Goal: Information Seeking & Learning: Learn about a topic

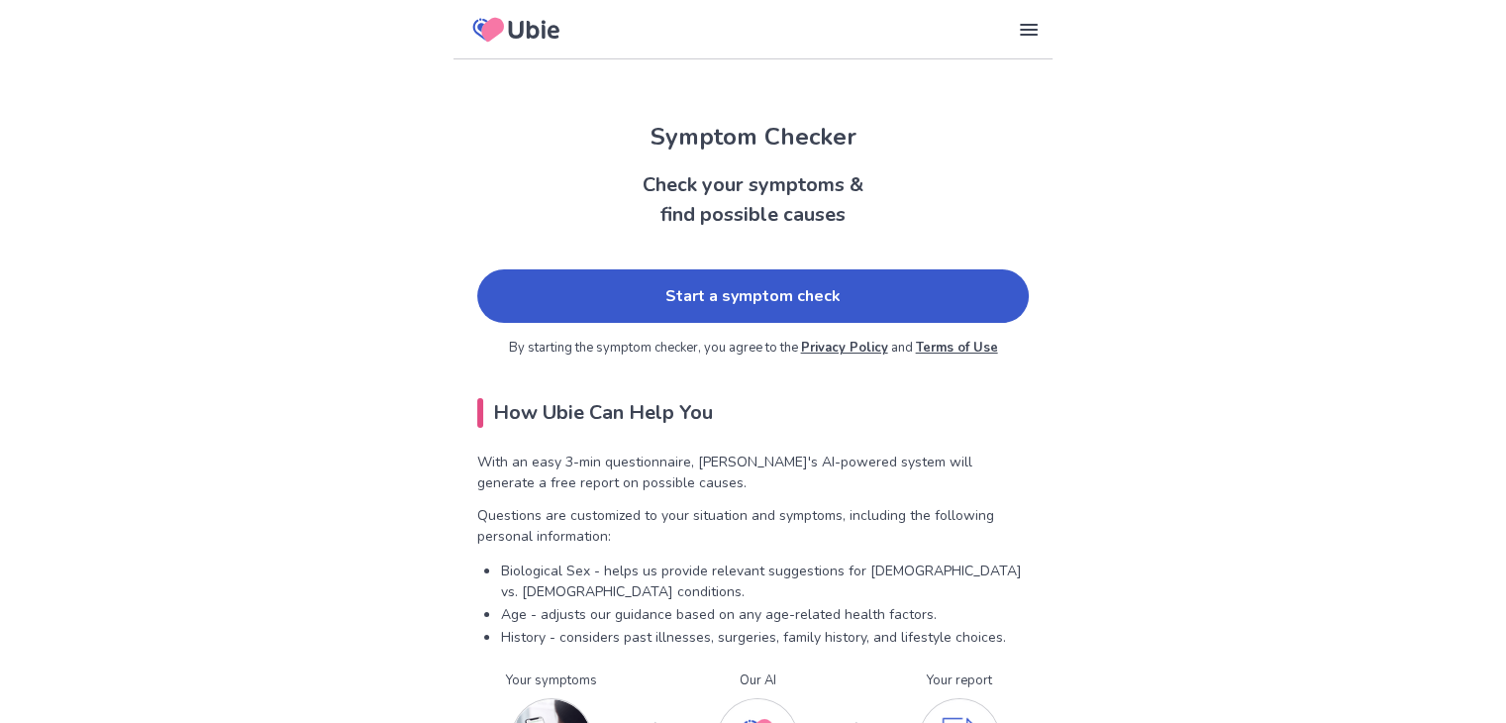
click at [702, 315] on link "Start a symptom check" at bounding box center [753, 295] width 552 height 53
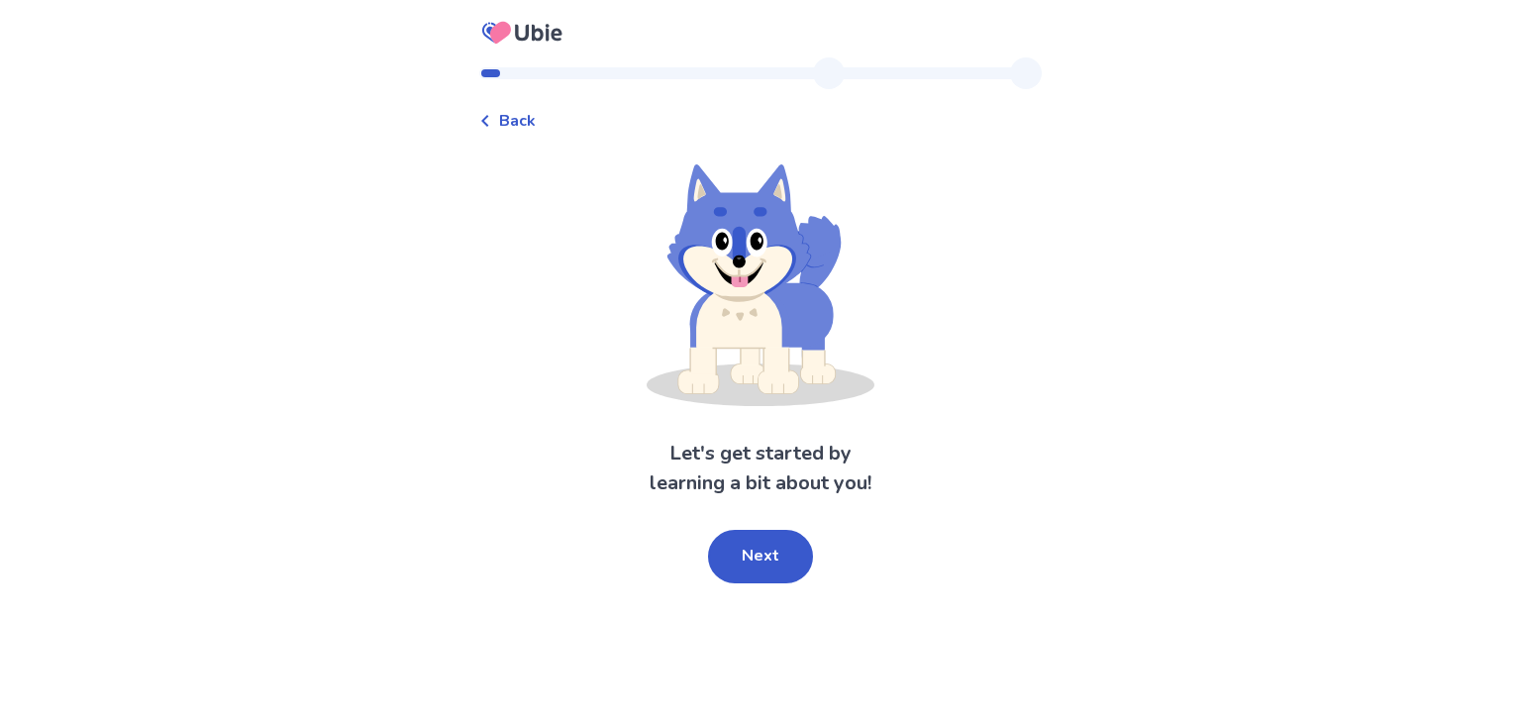
drag, startPoint x: 707, startPoint y: 440, endPoint x: 810, endPoint y: 445, distance: 103.1
click at [716, 437] on div "Let's get started by learning a bit about you! Next" at bounding box center [760, 373] width 563 height 419
click at [784, 552] on button "Next" at bounding box center [760, 556] width 105 height 53
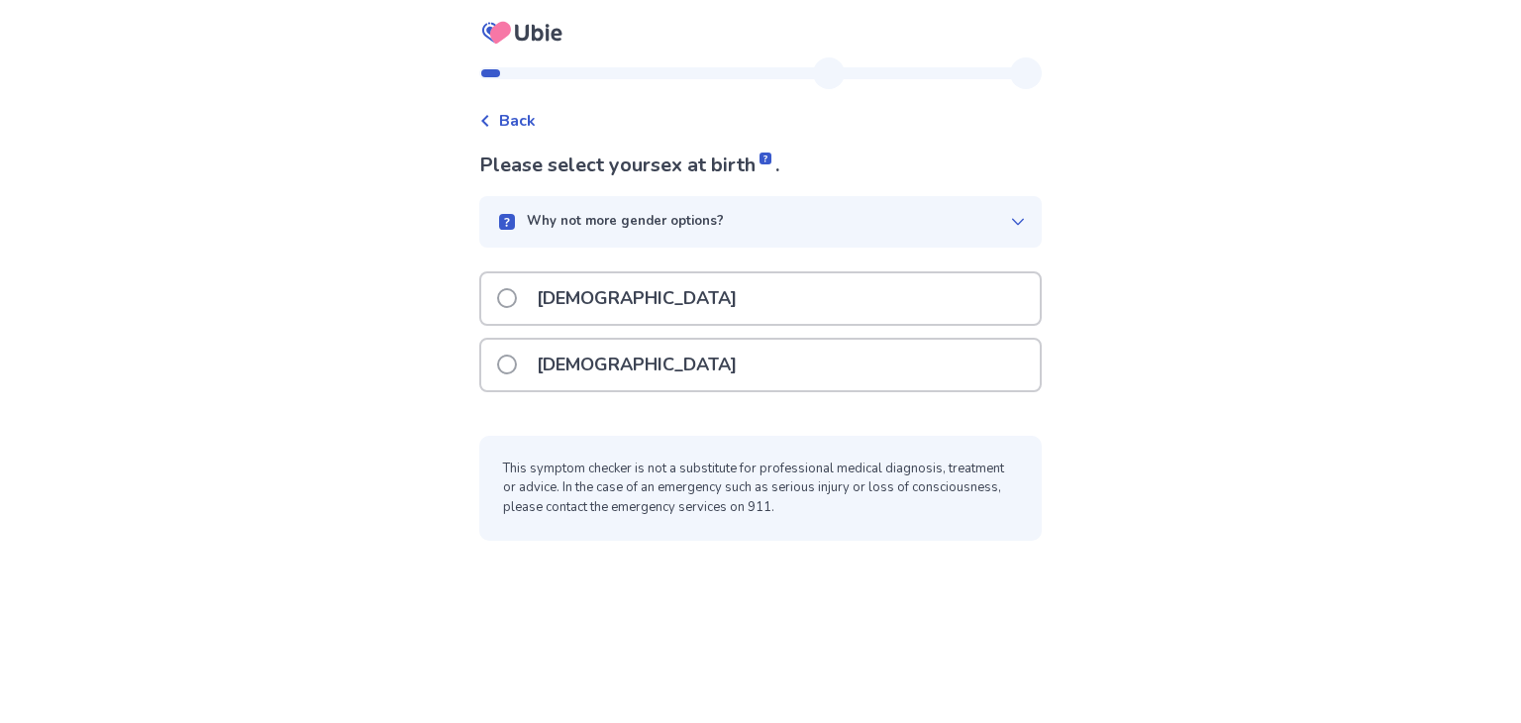
click at [716, 367] on div "[DEMOGRAPHIC_DATA]" at bounding box center [760, 365] width 559 height 51
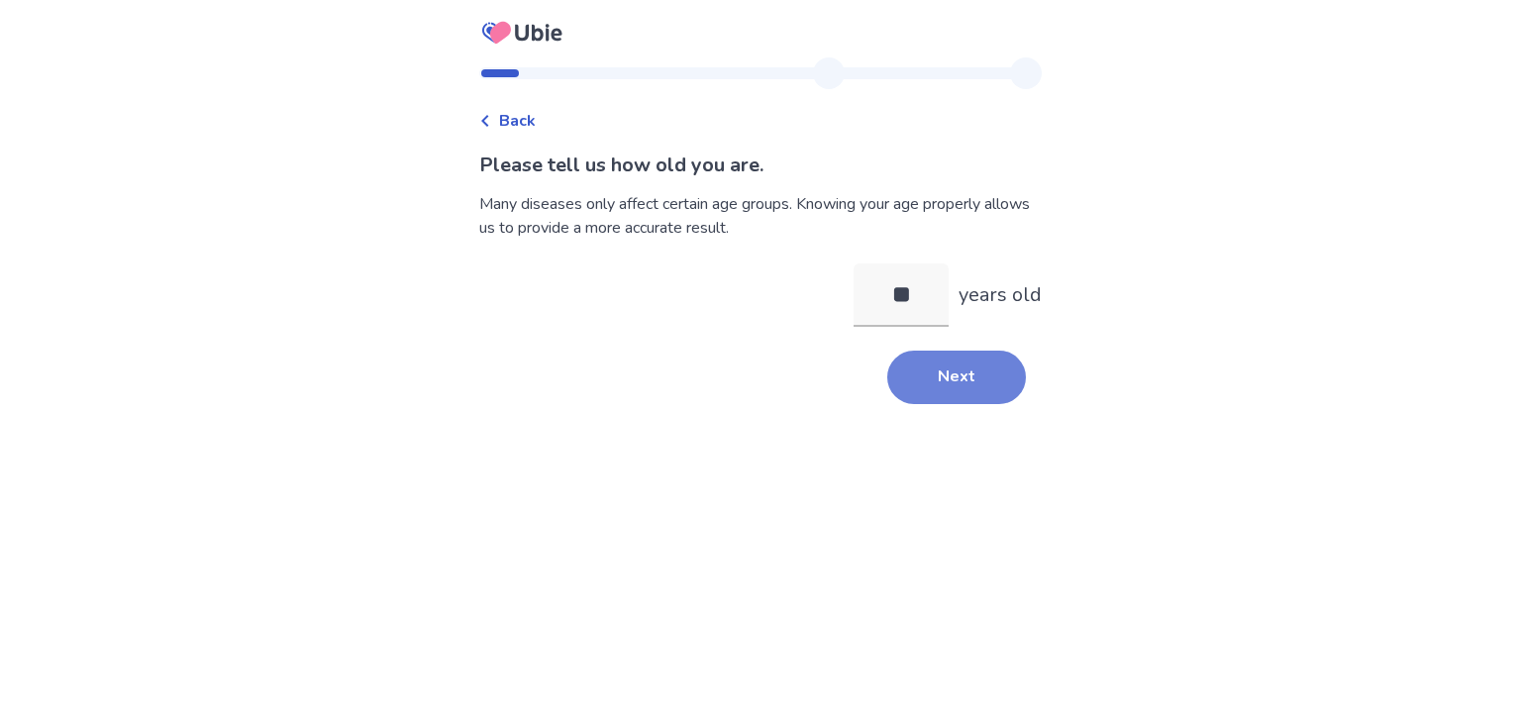
type input "**"
click at [929, 389] on button "Next" at bounding box center [956, 377] width 139 height 53
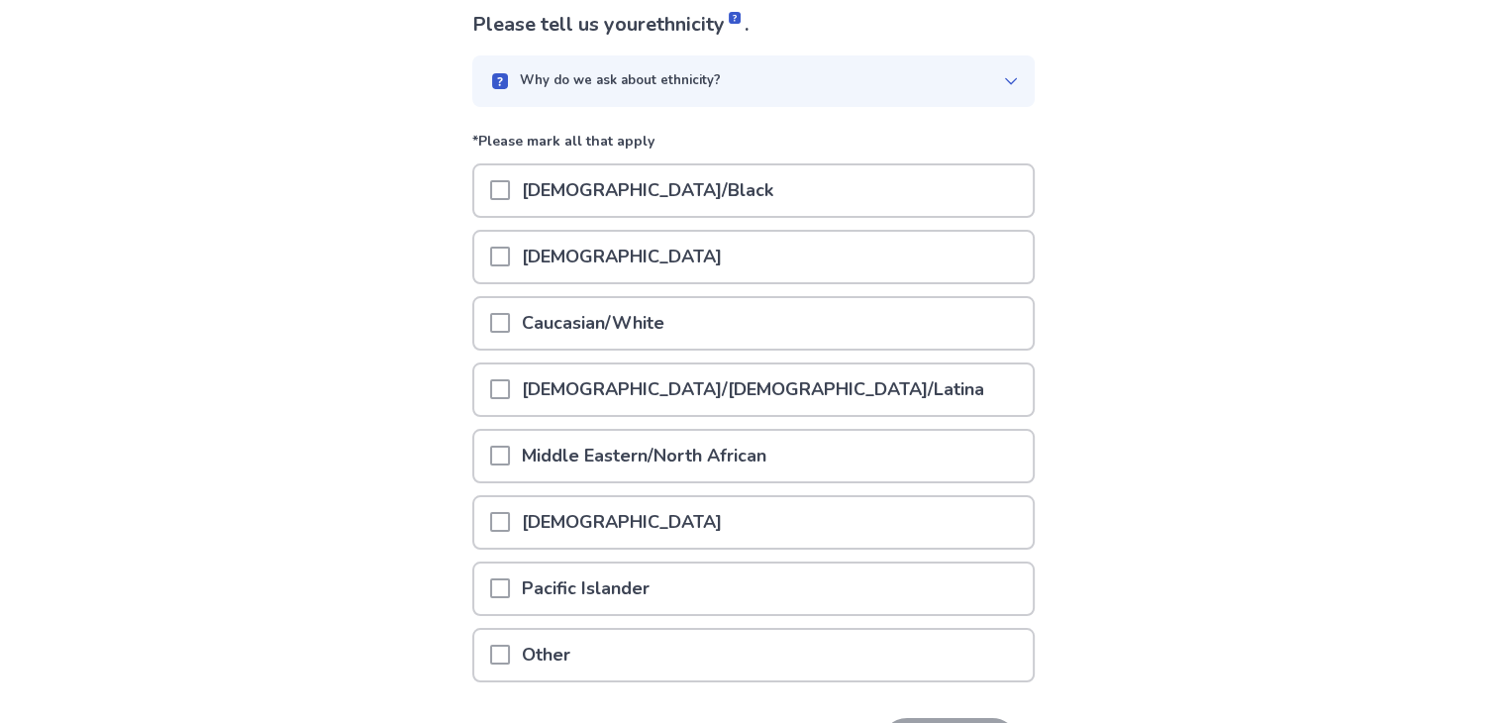
scroll to position [164, 0]
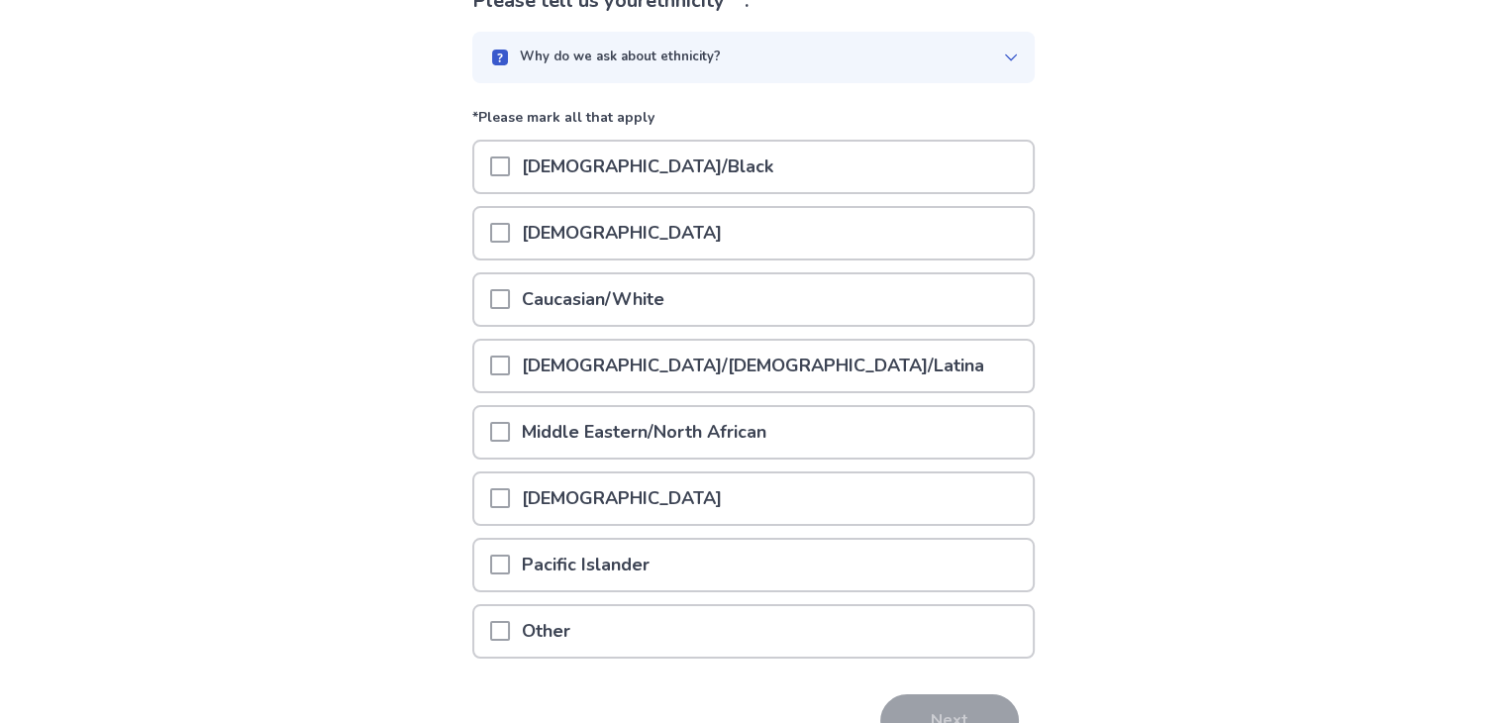
click at [572, 347] on p "[DEMOGRAPHIC_DATA]/[DEMOGRAPHIC_DATA]/Latina" at bounding box center [753, 366] width 486 height 51
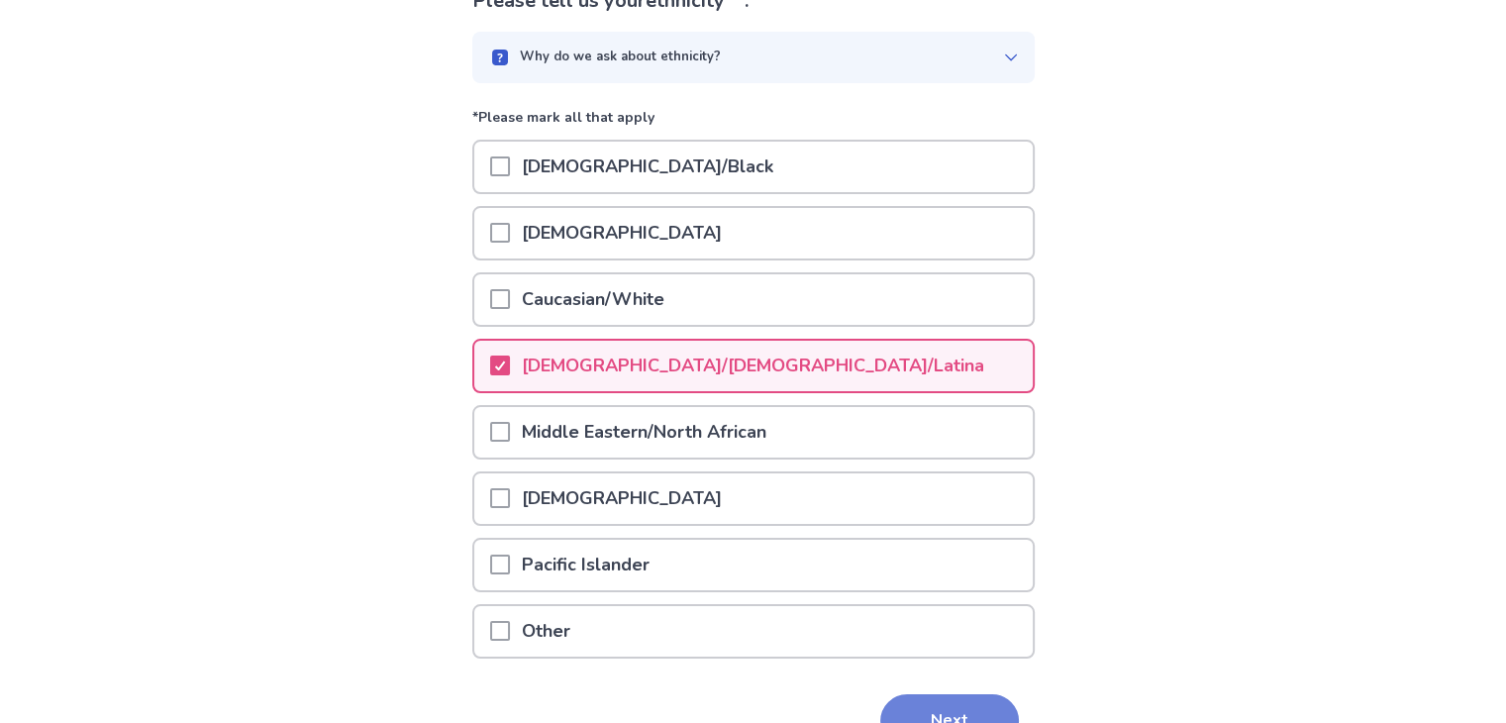
click at [959, 694] on button "Next" at bounding box center [949, 720] width 139 height 53
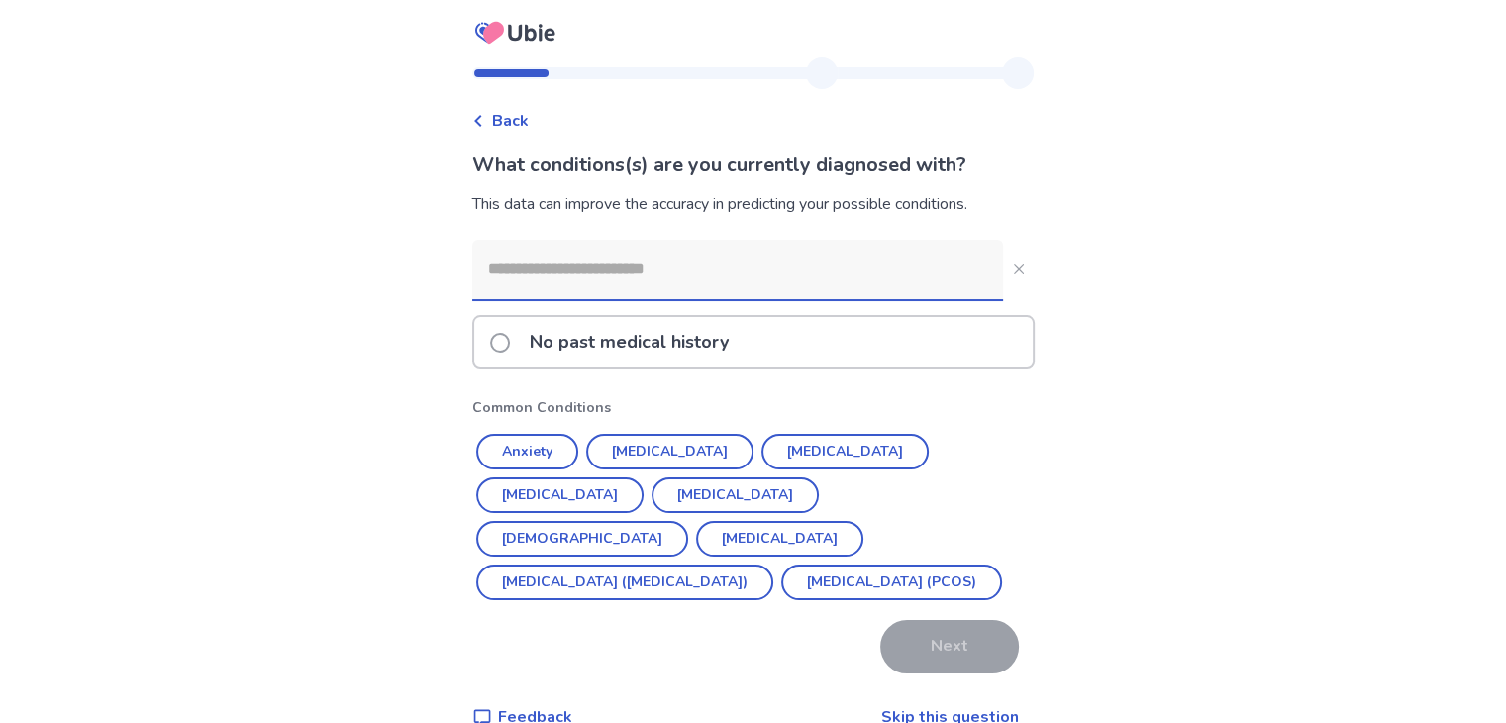
click at [674, 281] on input at bounding box center [737, 269] width 531 height 59
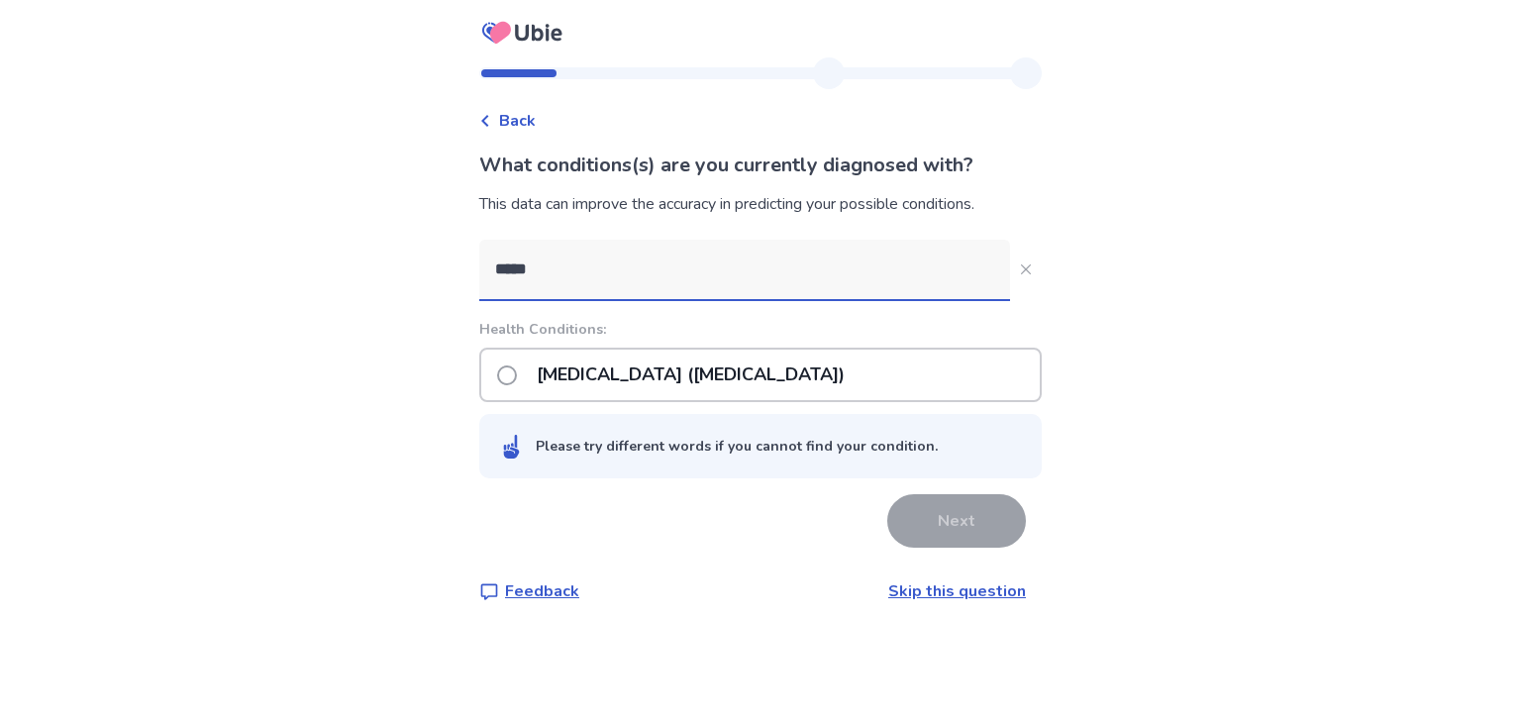
type input "*****"
click at [533, 372] on label "[MEDICAL_DATA] ([MEDICAL_DATA])" at bounding box center [677, 375] width 360 height 51
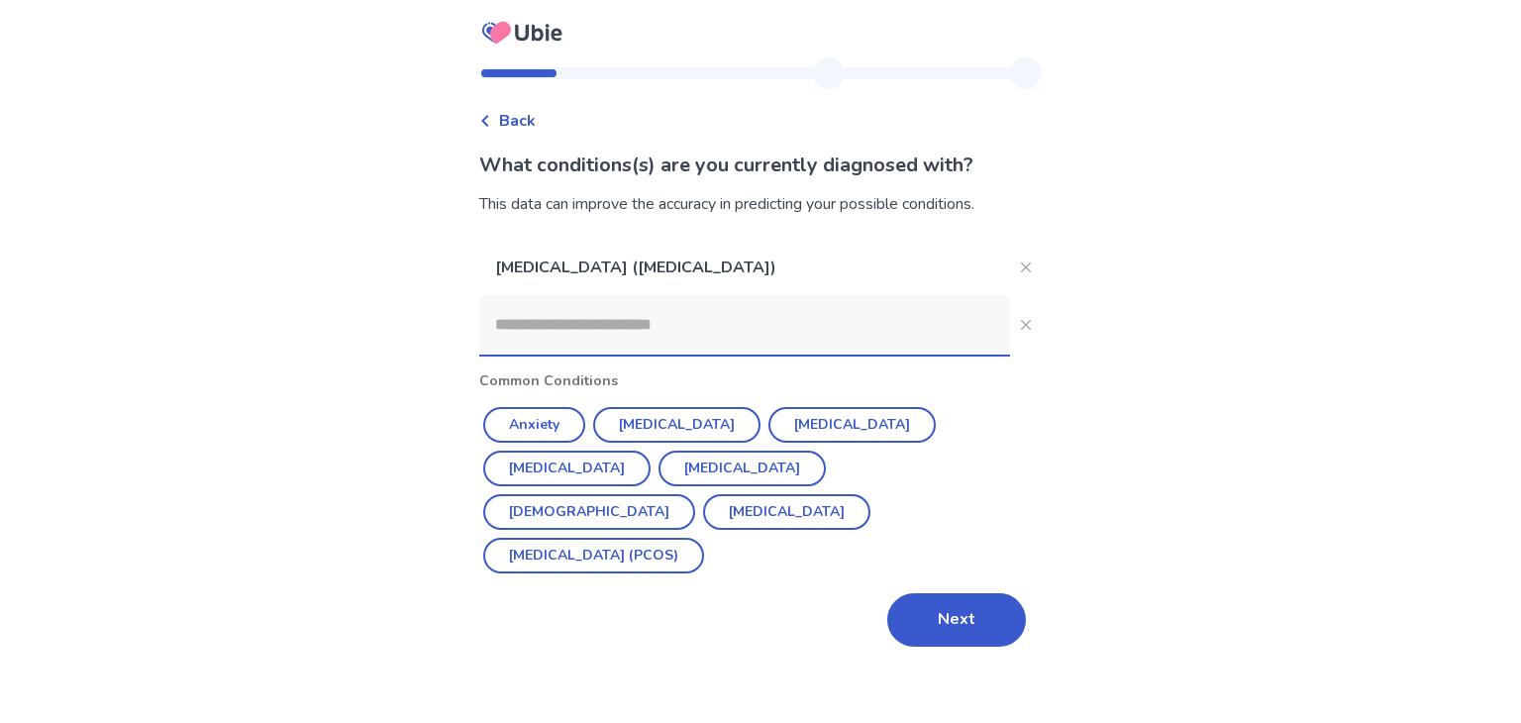
click at [751, 354] on input at bounding box center [744, 324] width 531 height 59
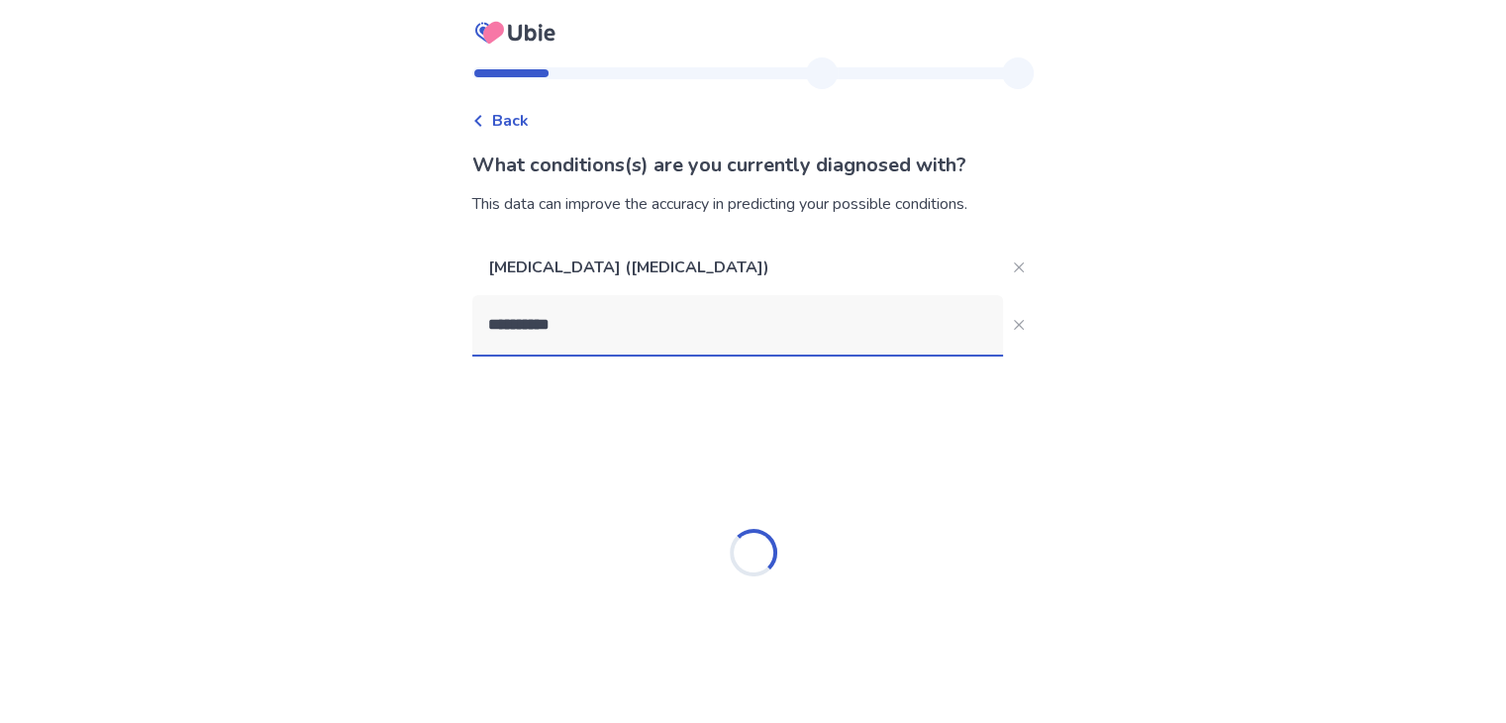
type input "**********"
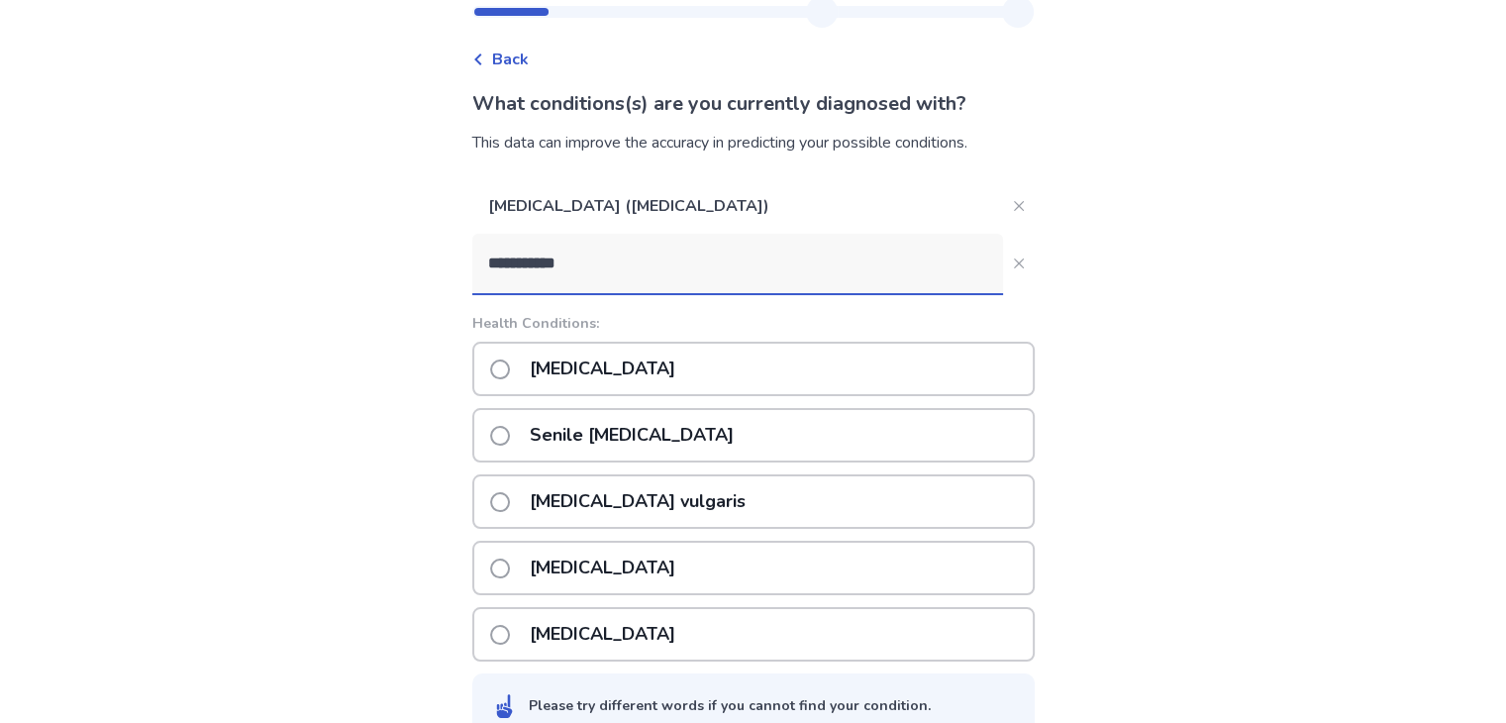
scroll to position [65, 0]
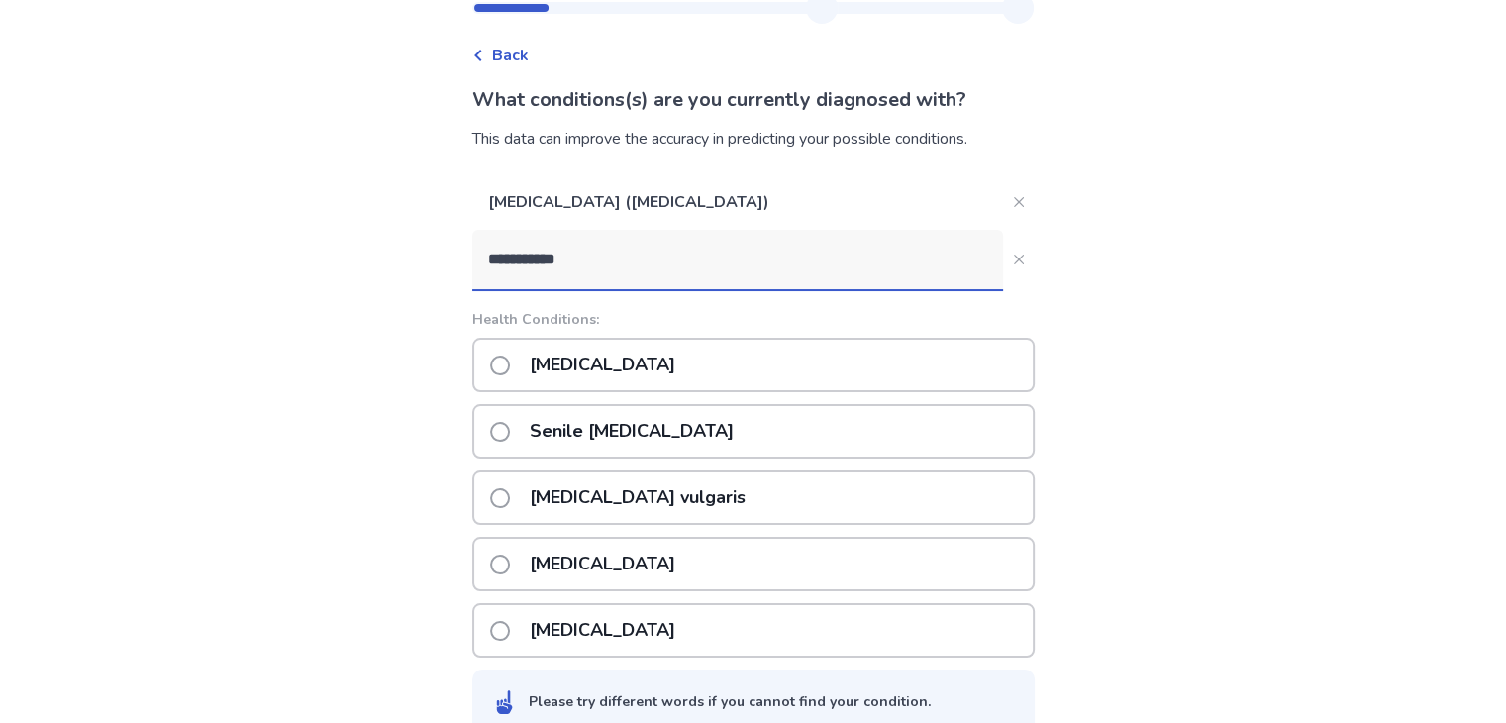
click at [687, 379] on p "[MEDICAL_DATA]" at bounding box center [602, 365] width 169 height 51
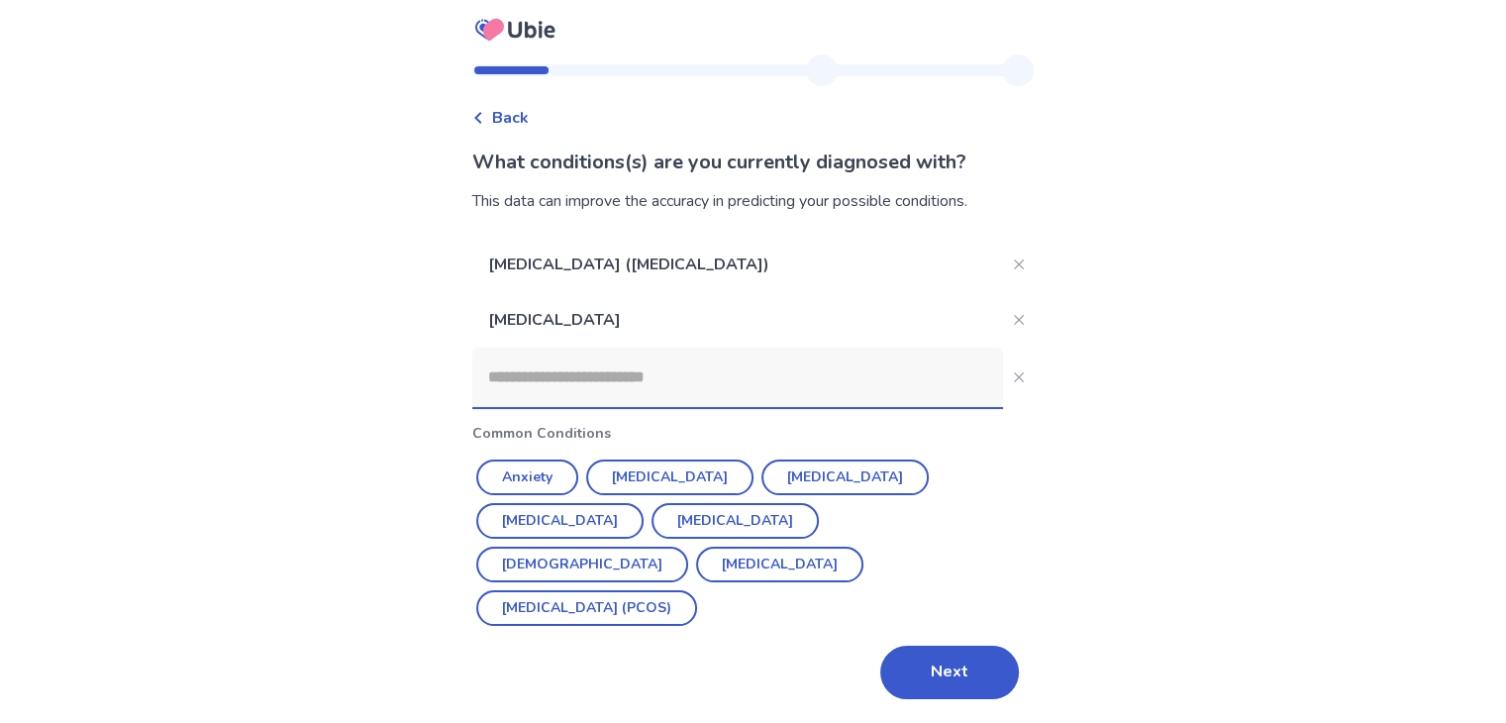
scroll to position [0, 0]
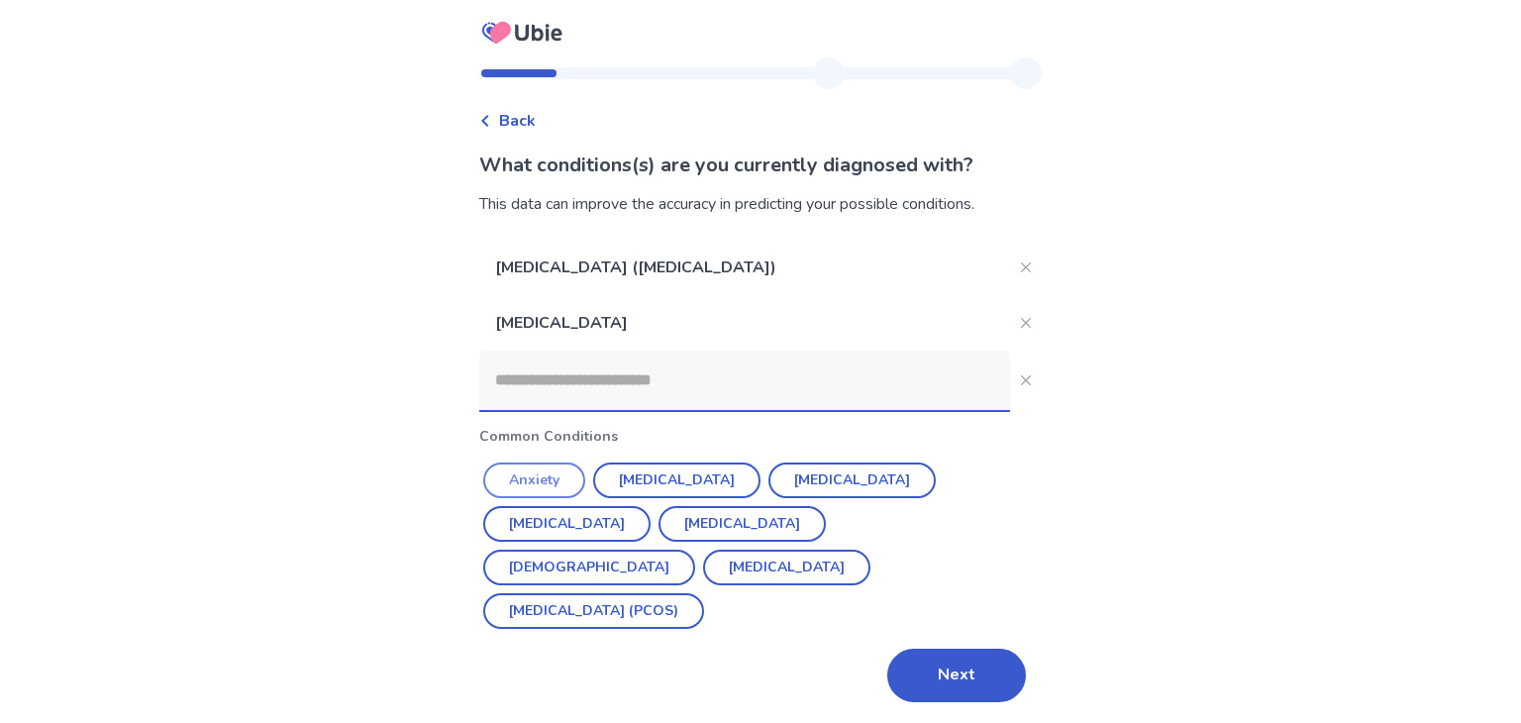
click at [581, 490] on button "Anxiety" at bounding box center [534, 481] width 102 height 36
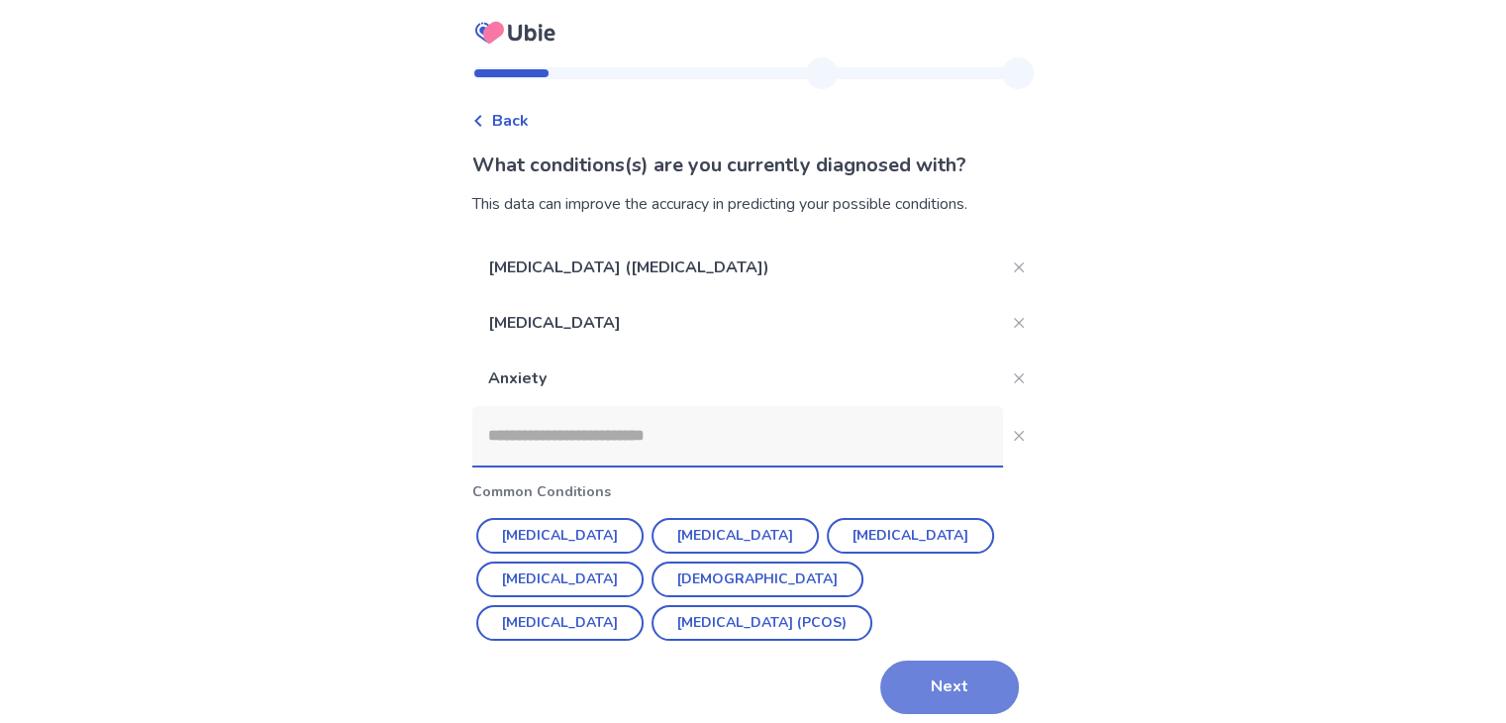
click at [890, 667] on button "Next" at bounding box center [949, 687] width 139 height 53
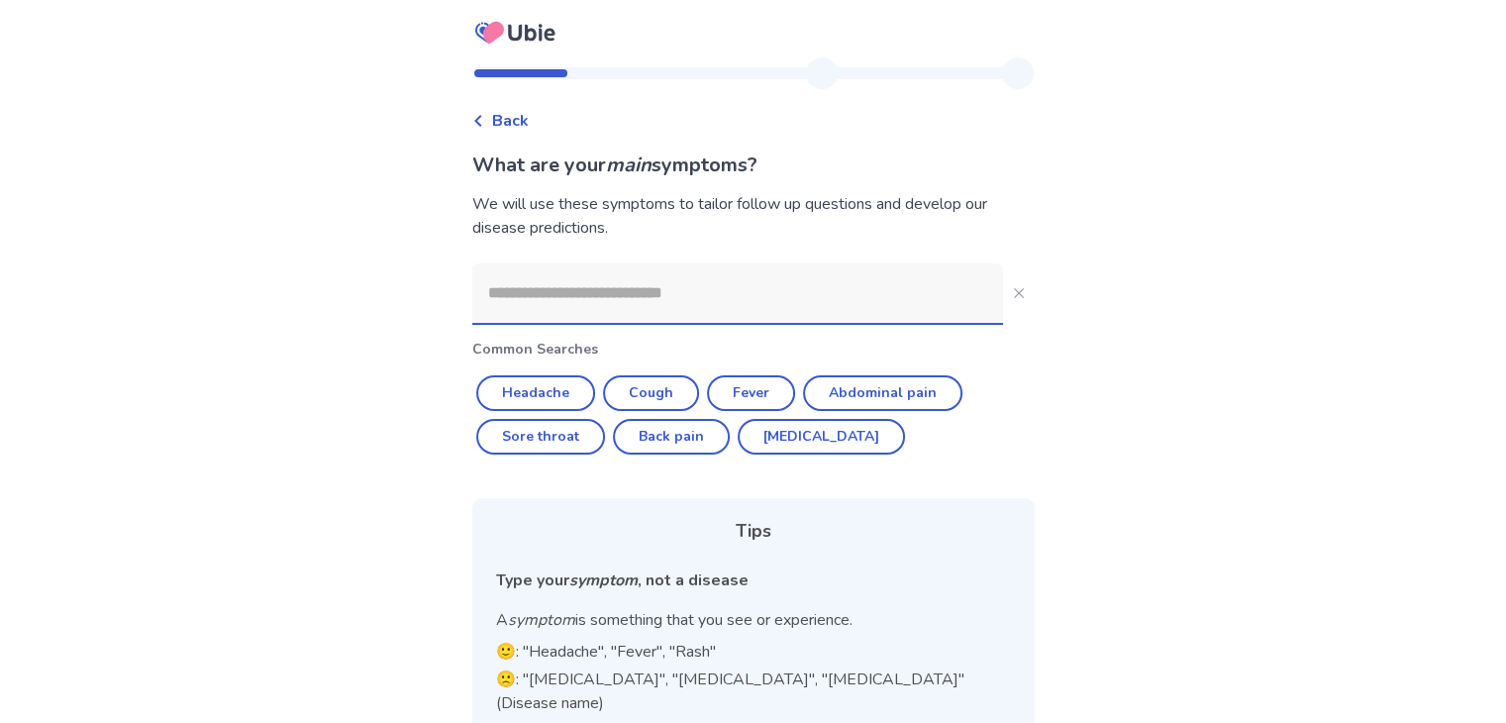
click at [627, 297] on input at bounding box center [737, 292] width 531 height 59
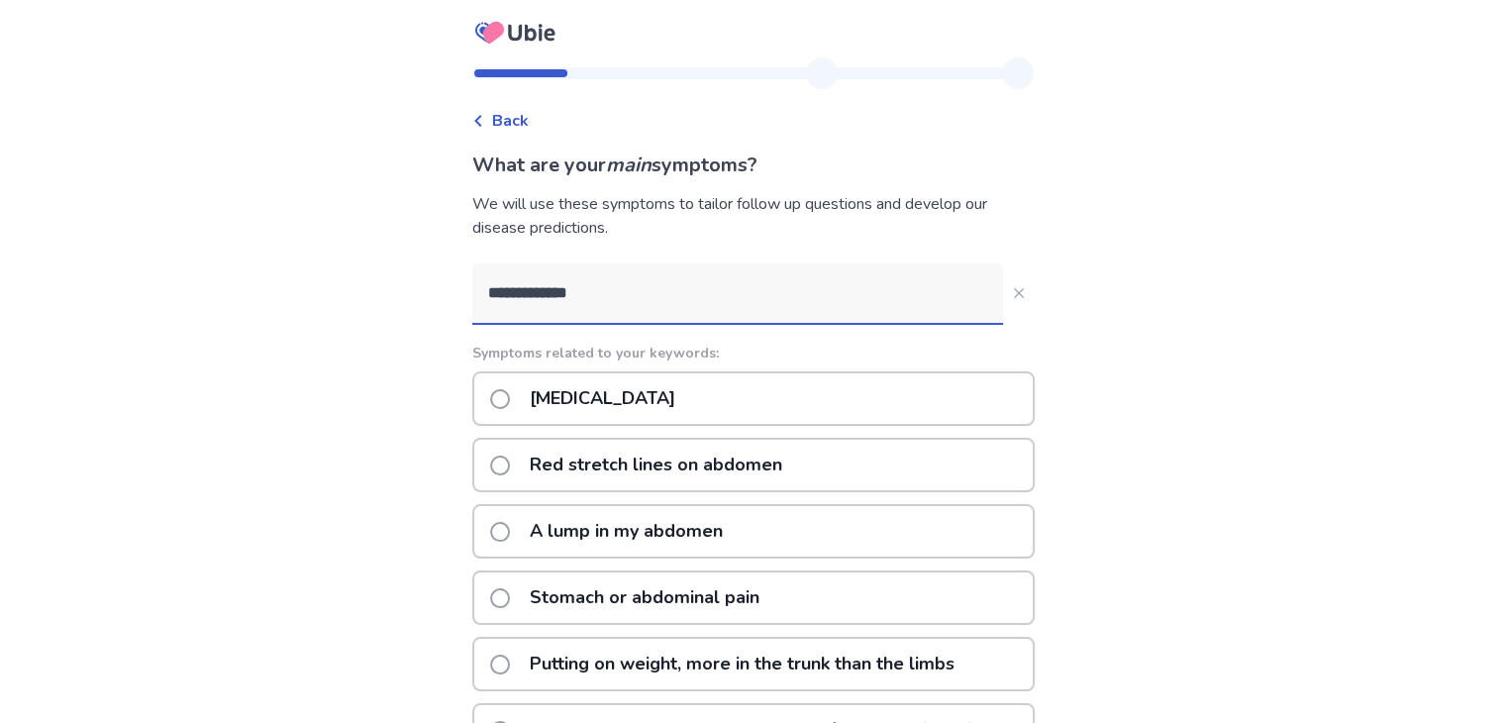
type input "**********"
click at [671, 399] on p "[MEDICAL_DATA]" at bounding box center [602, 398] width 169 height 51
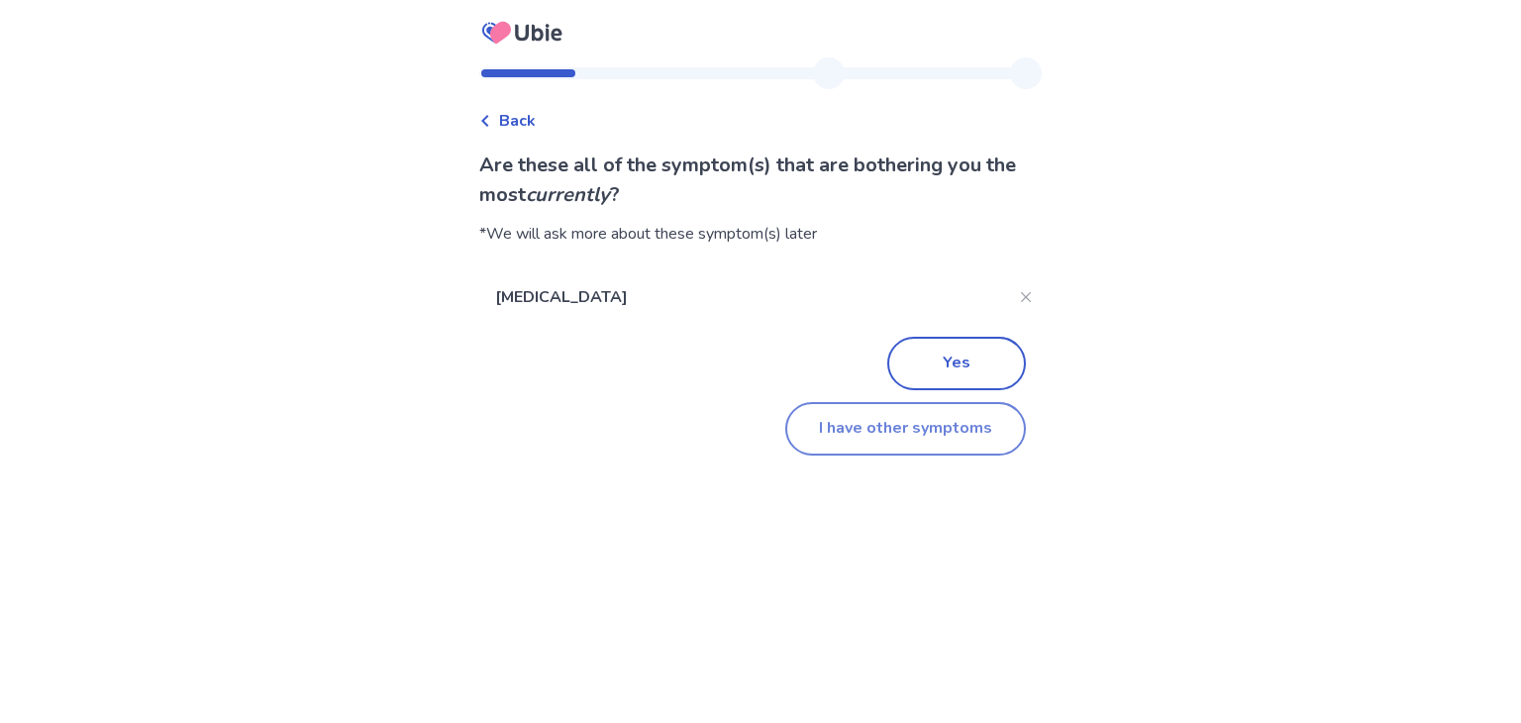
click at [907, 446] on button "I have other symptoms" at bounding box center [905, 428] width 241 height 53
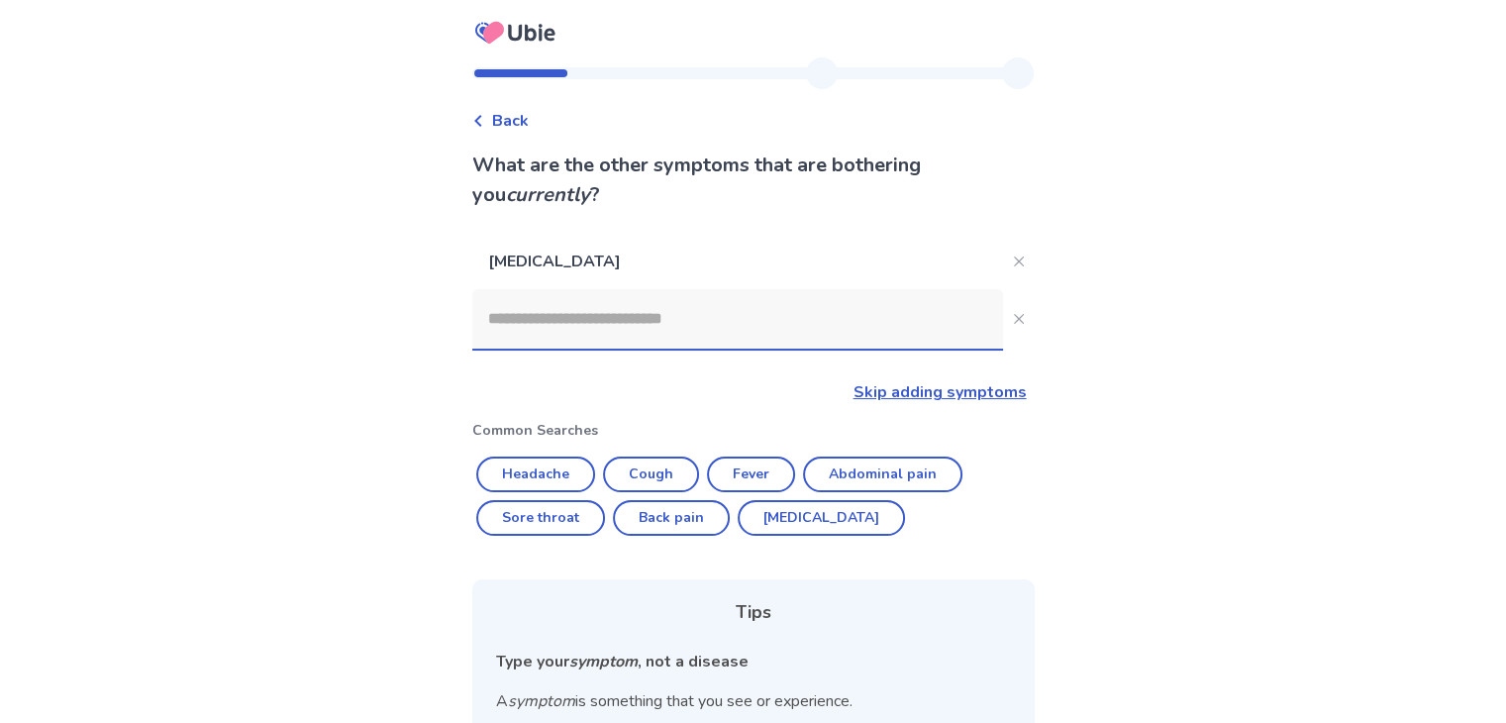
click at [717, 338] on input at bounding box center [737, 318] width 531 height 59
type input "*"
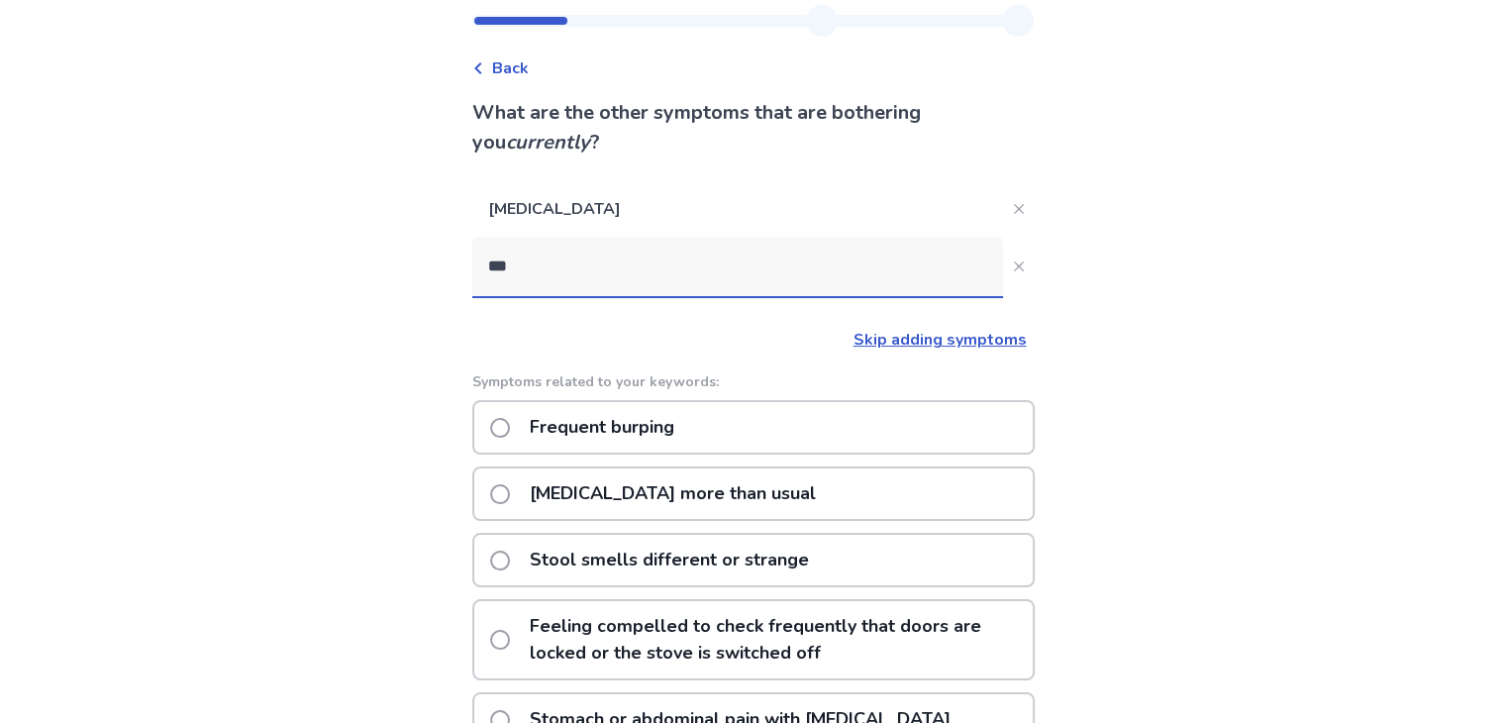
scroll to position [65, 0]
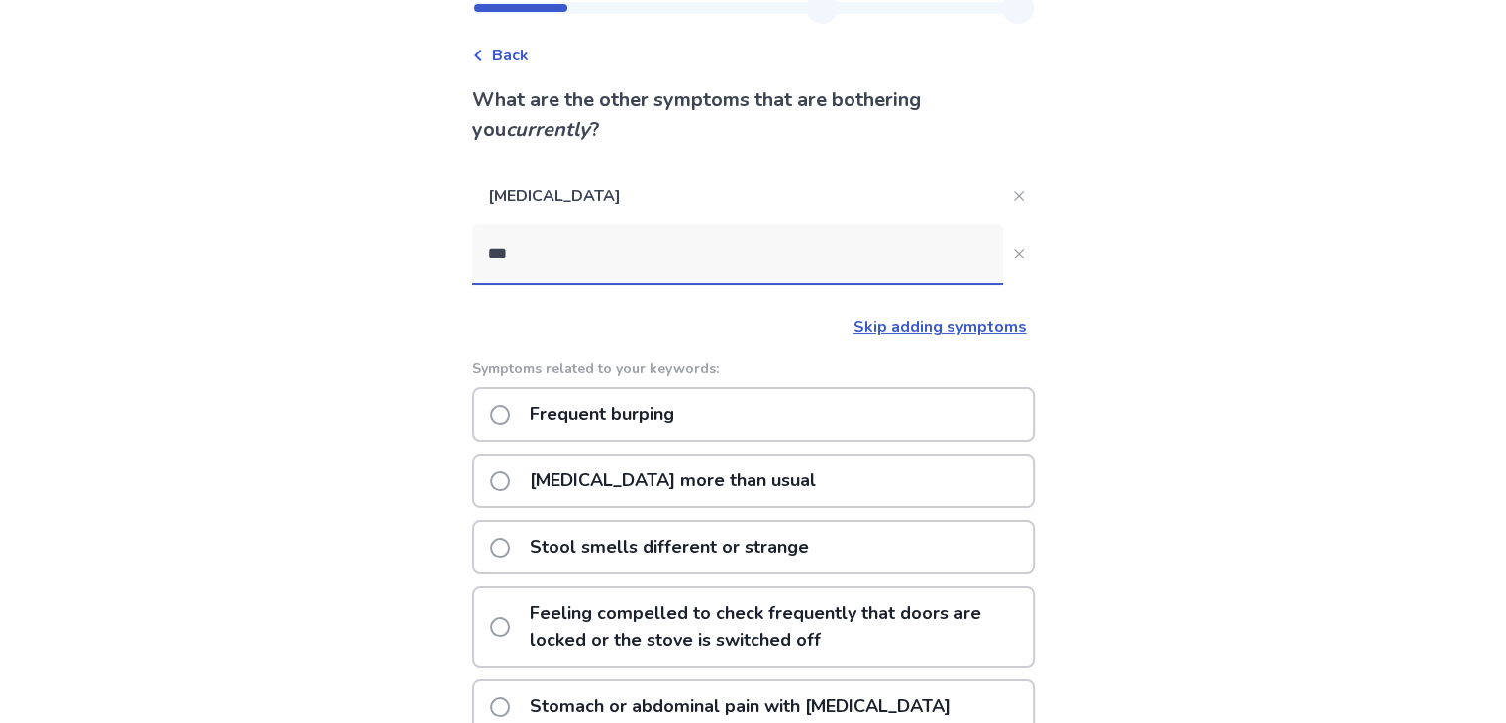
type input "***"
click at [837, 474] on div "[MEDICAL_DATA] more than usual" at bounding box center [753, 481] width 563 height 54
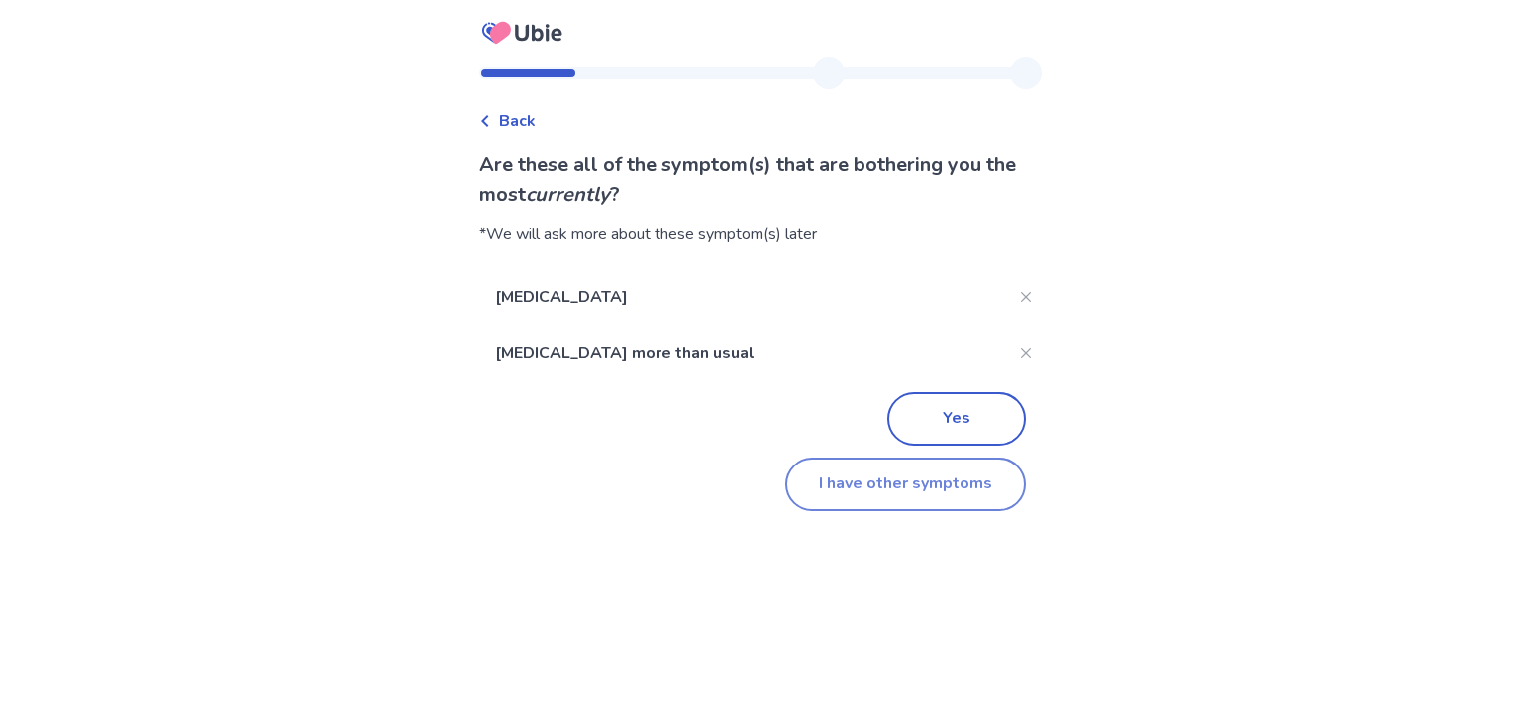
click at [915, 481] on button "I have other symptoms" at bounding box center [905, 484] width 241 height 53
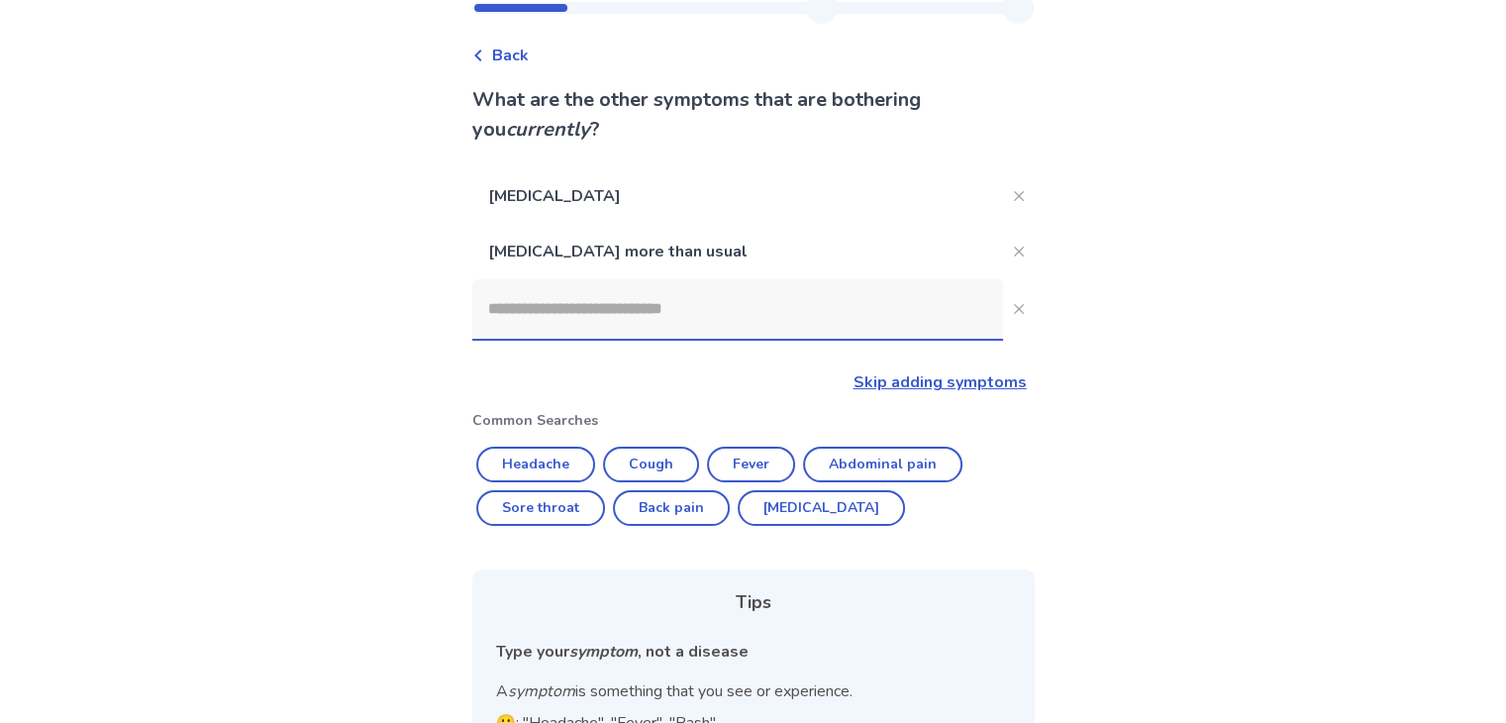
click at [531, 298] on input at bounding box center [737, 308] width 531 height 59
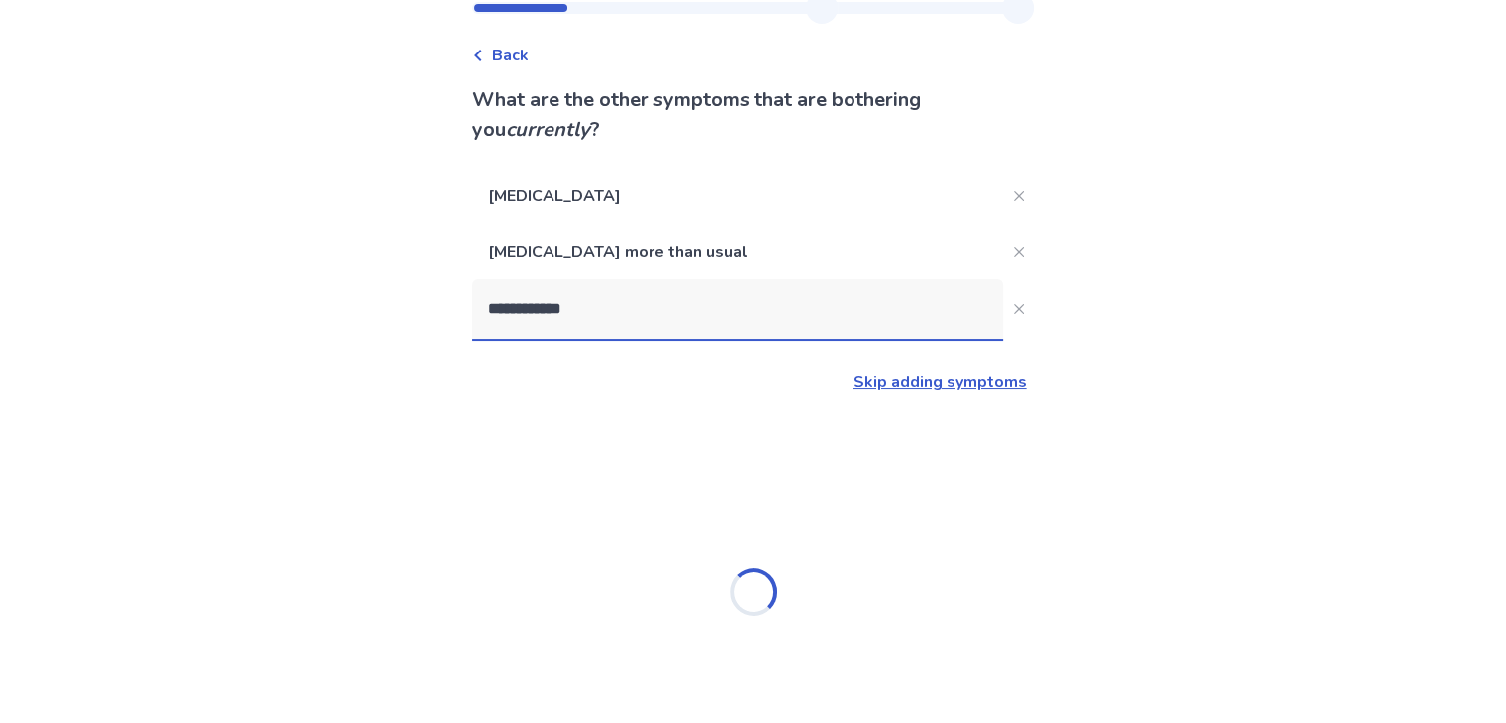
type input "**********"
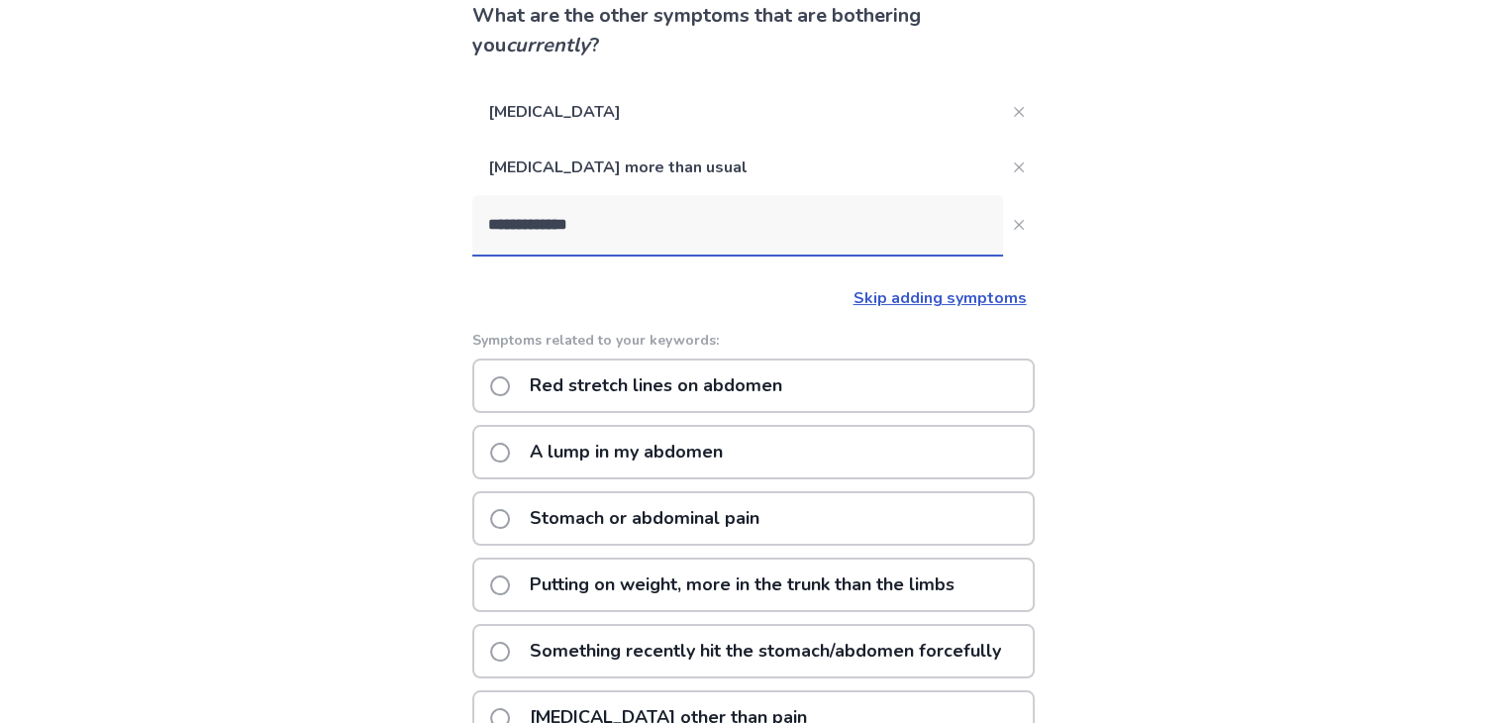
scroll to position [164, 0]
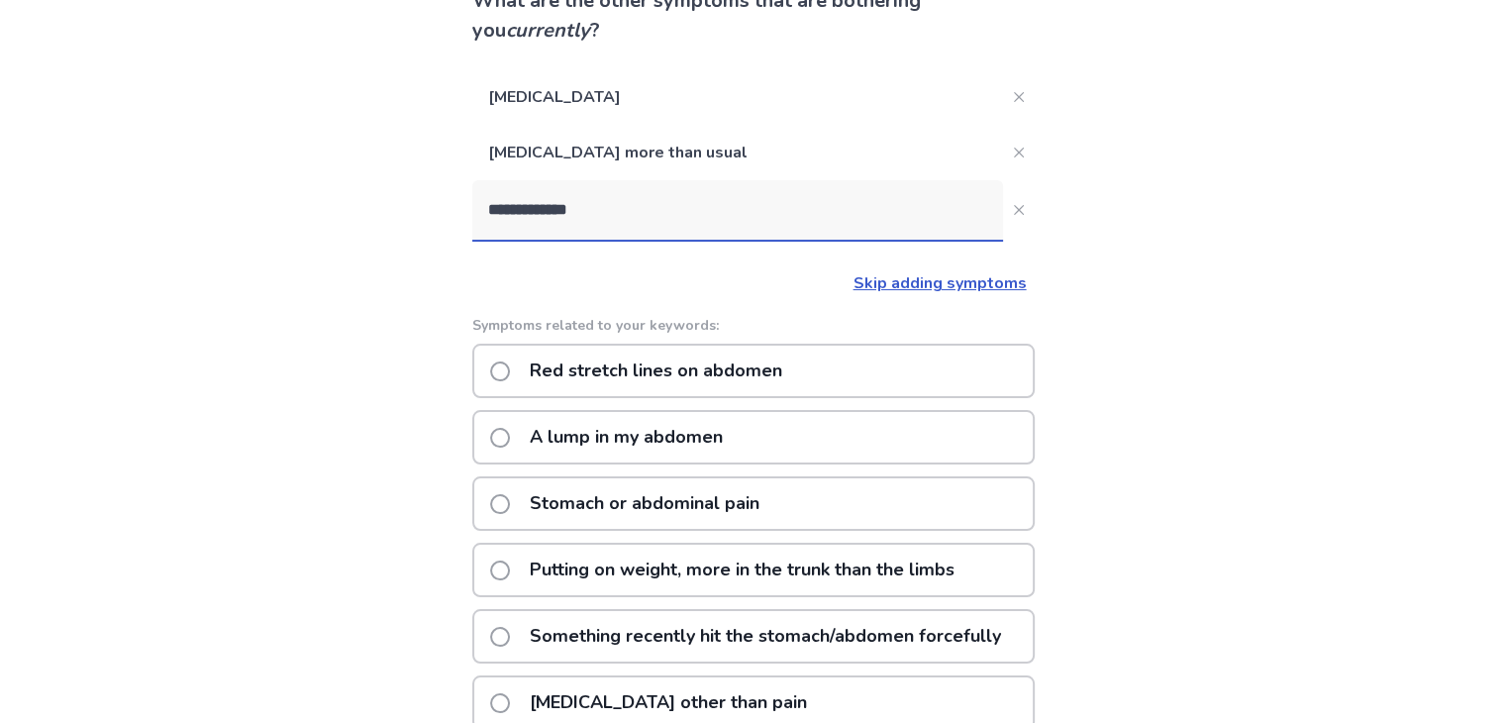
click at [689, 512] on p "Stomach or abdominal pain" at bounding box center [645, 503] width 254 height 51
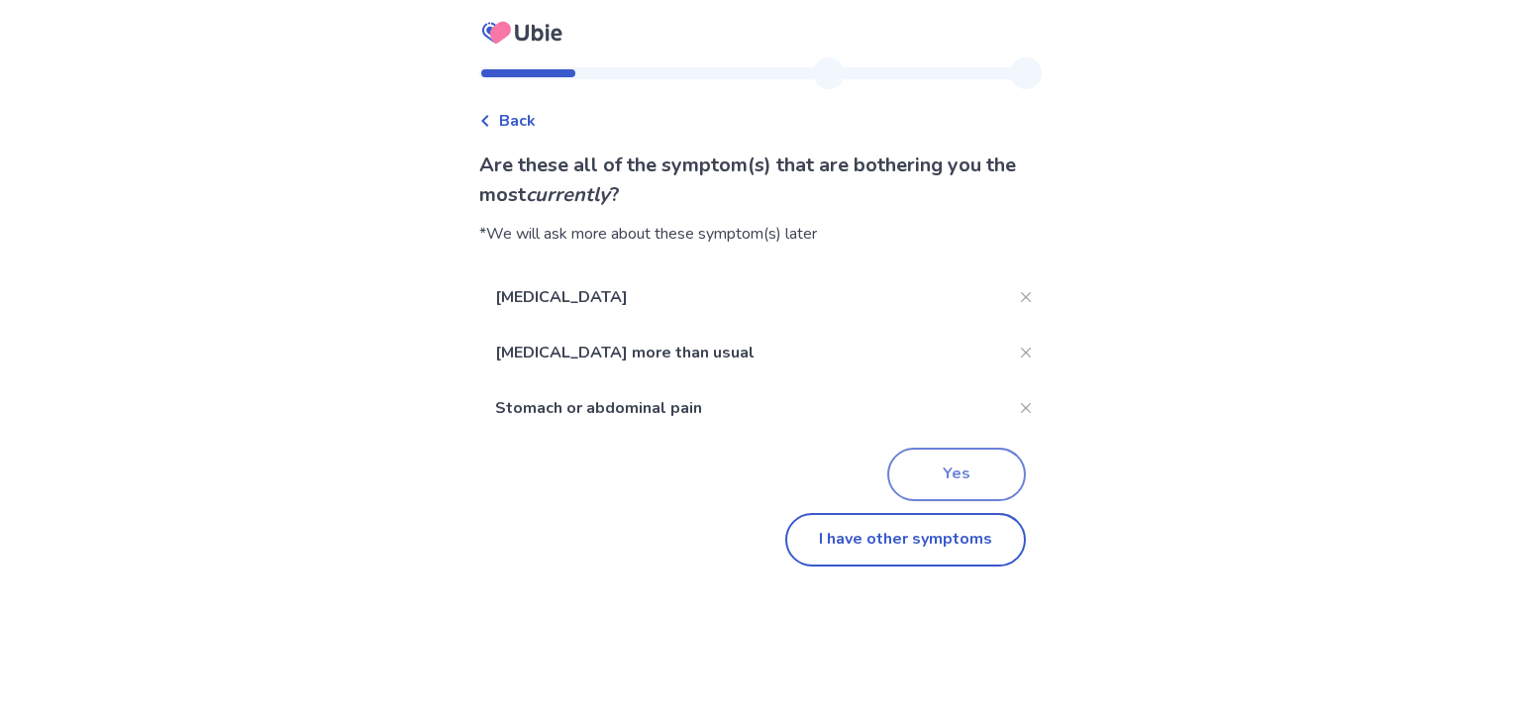
click at [916, 478] on button "Yes" at bounding box center [956, 474] width 139 height 53
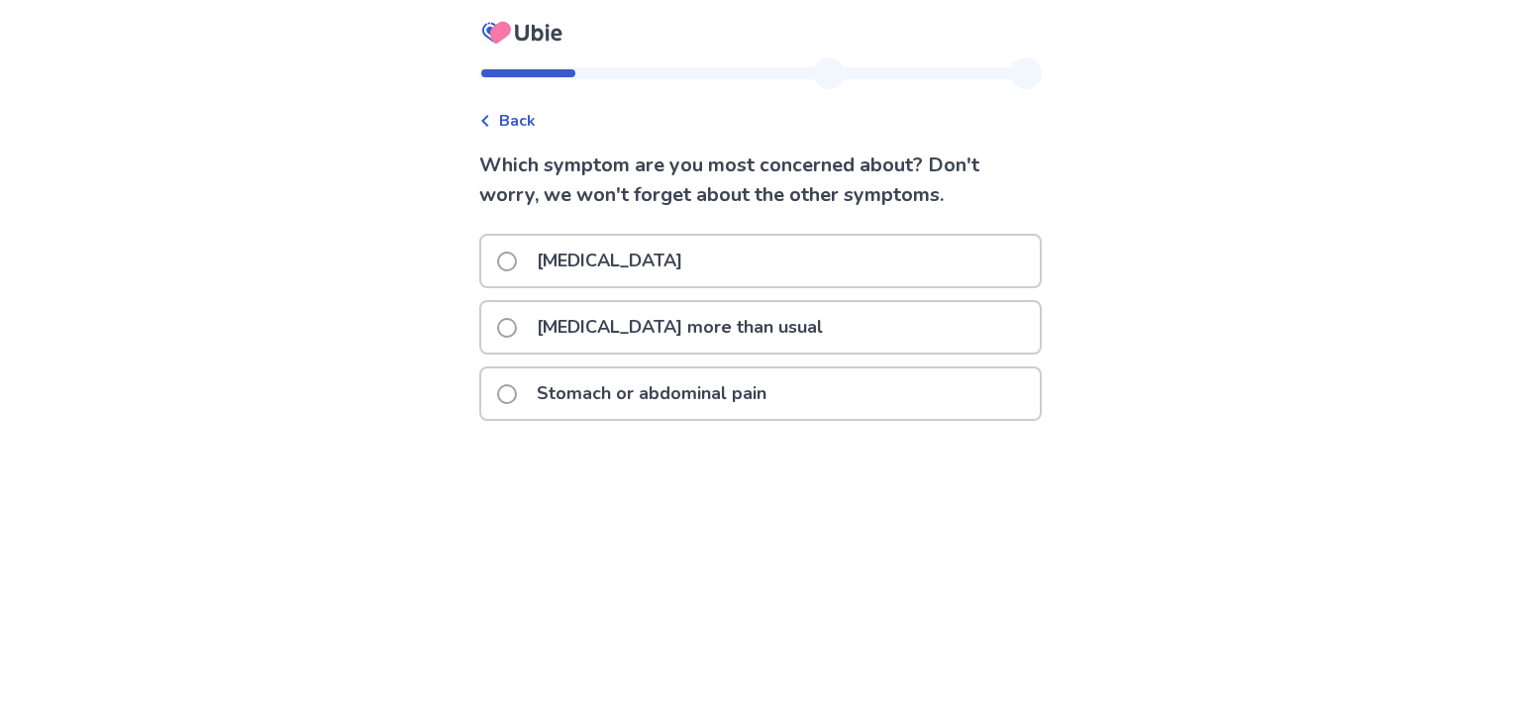
click at [591, 267] on p "[MEDICAL_DATA]" at bounding box center [609, 261] width 169 height 51
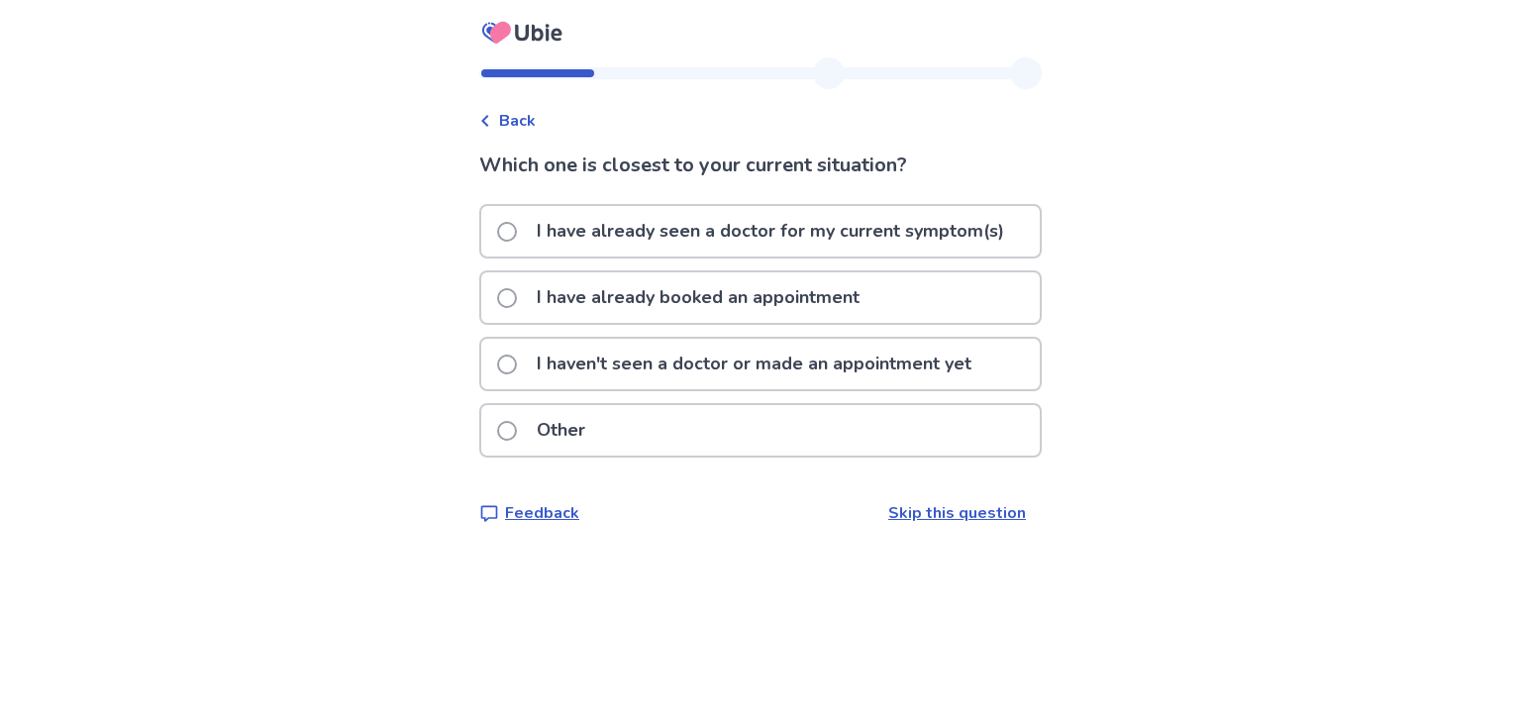
click at [741, 211] on p "I have already seen a doctor for my current symptom(s)" at bounding box center [770, 231] width 491 height 51
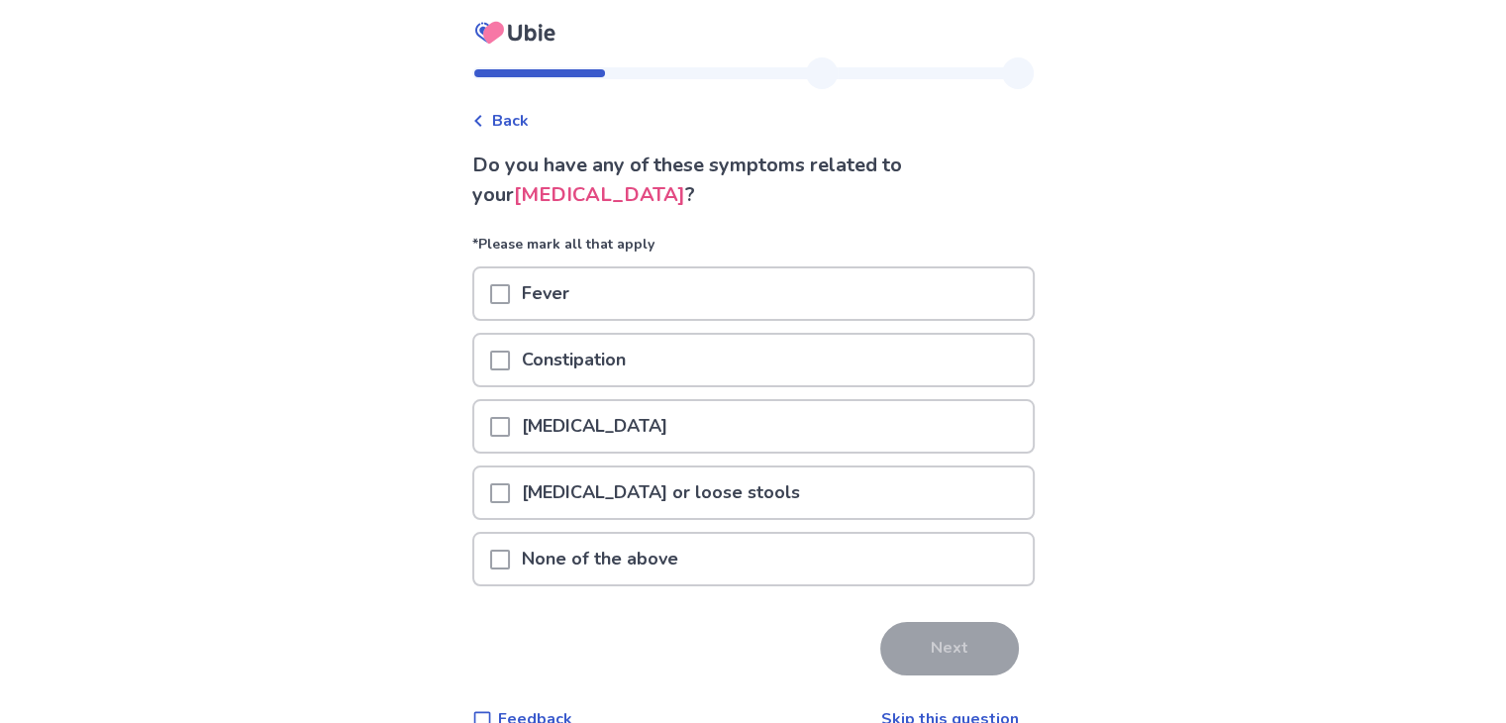
click at [504, 361] on span at bounding box center [500, 361] width 20 height 20
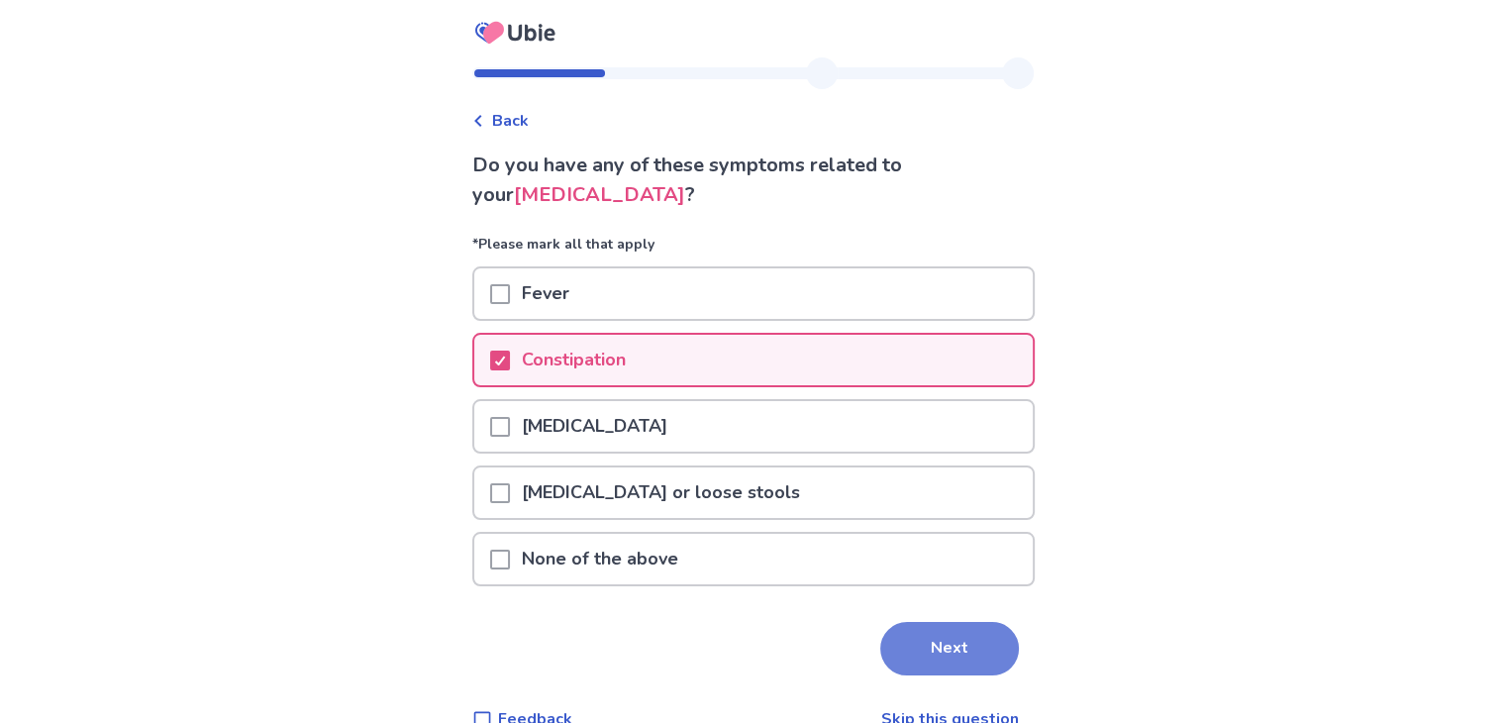
click at [975, 643] on button "Next" at bounding box center [949, 648] width 139 height 53
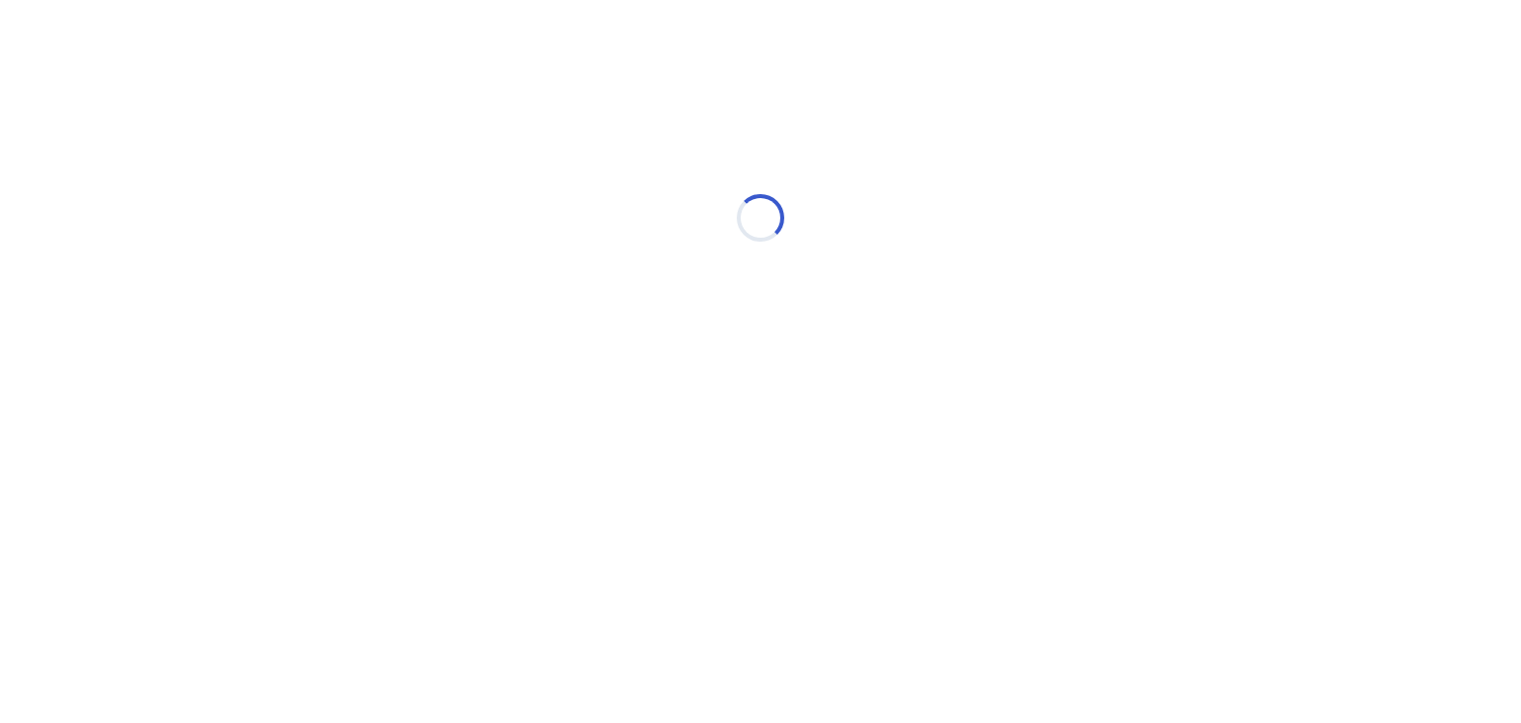
select select "*"
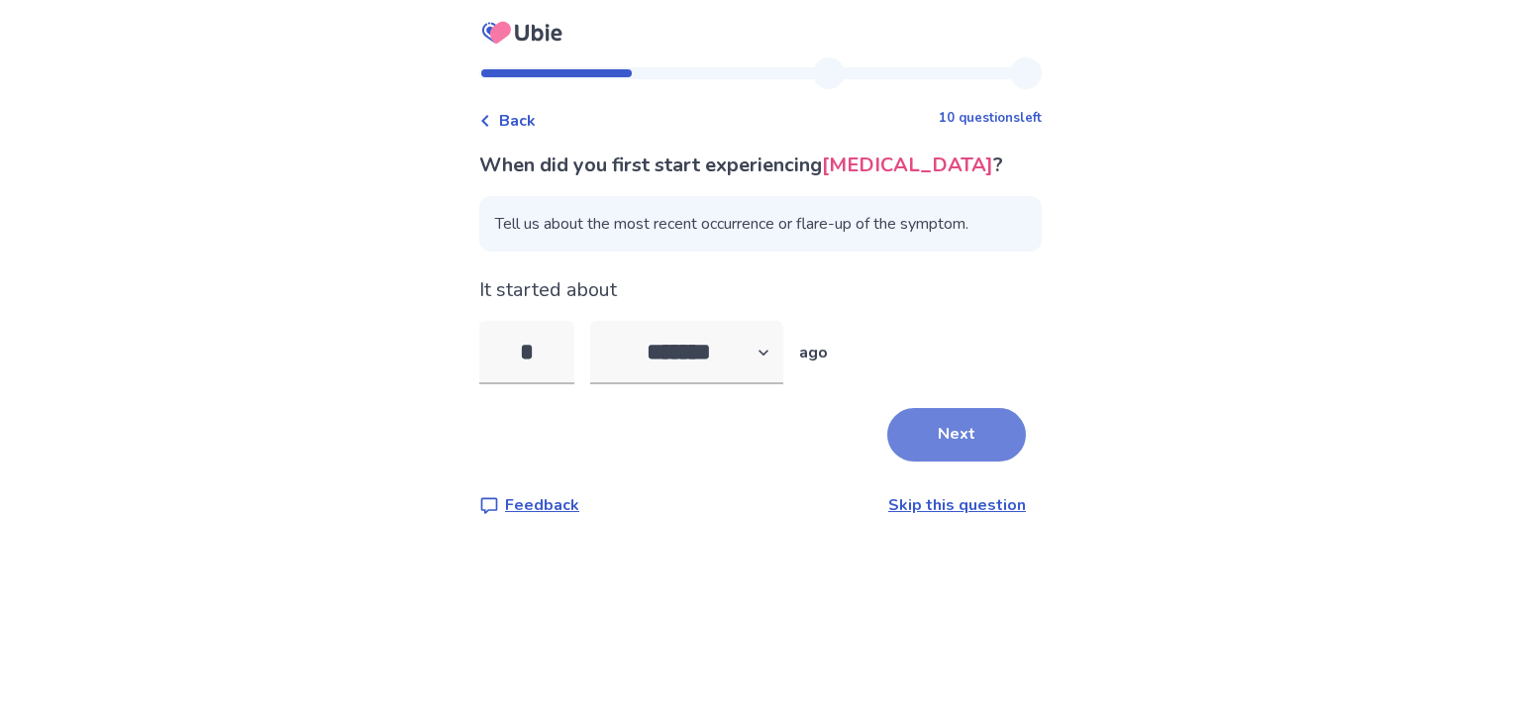
type input "*"
click at [913, 429] on button "Next" at bounding box center [956, 434] width 139 height 53
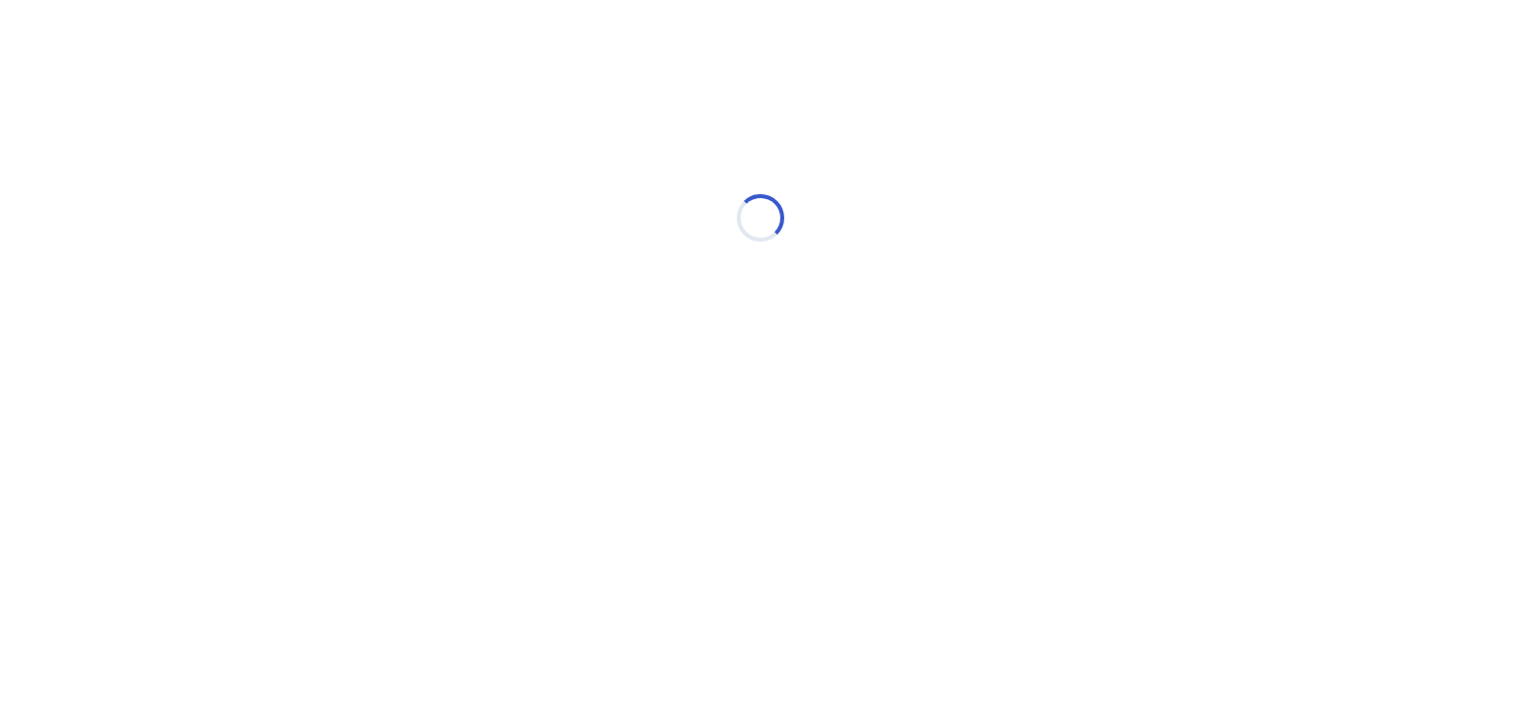
select select "*"
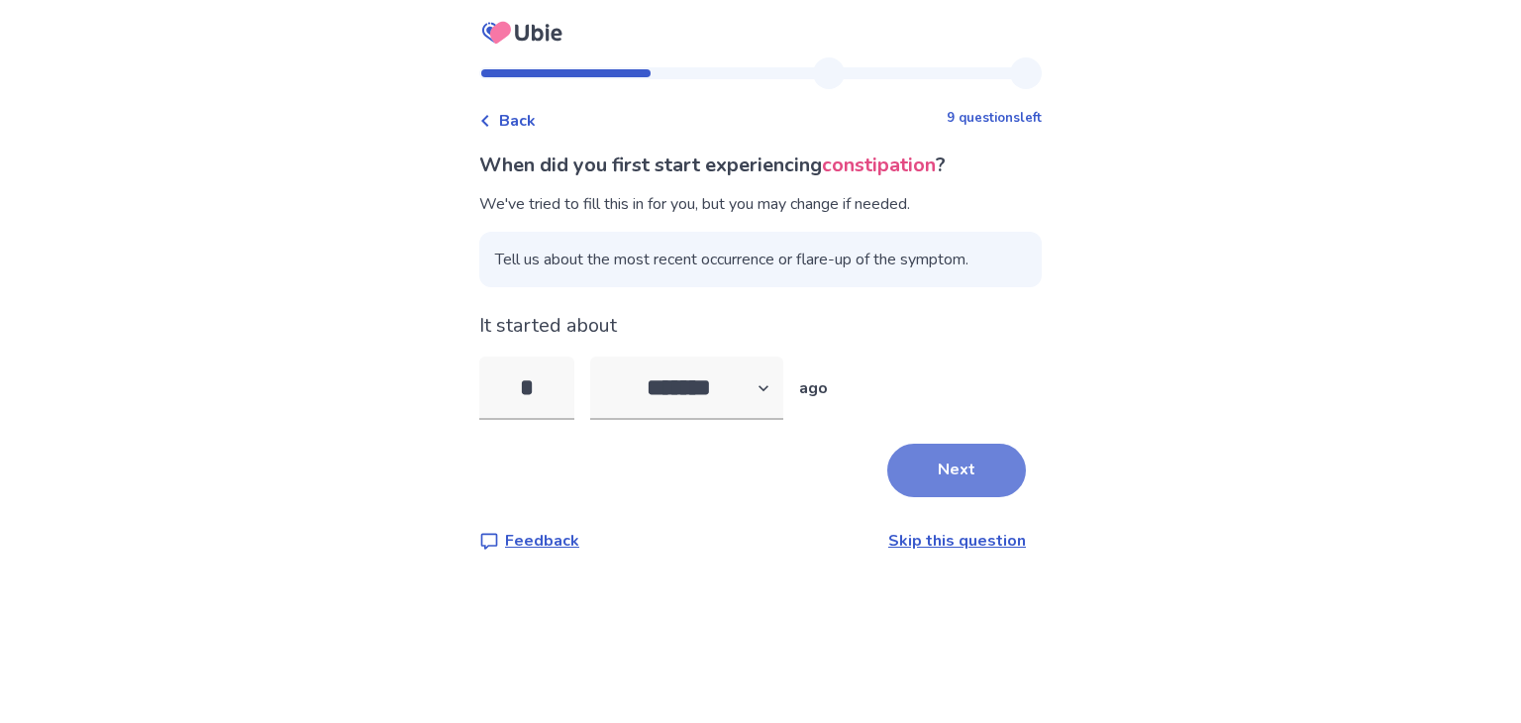
type input "*"
click at [940, 449] on button "Next" at bounding box center [956, 470] width 139 height 53
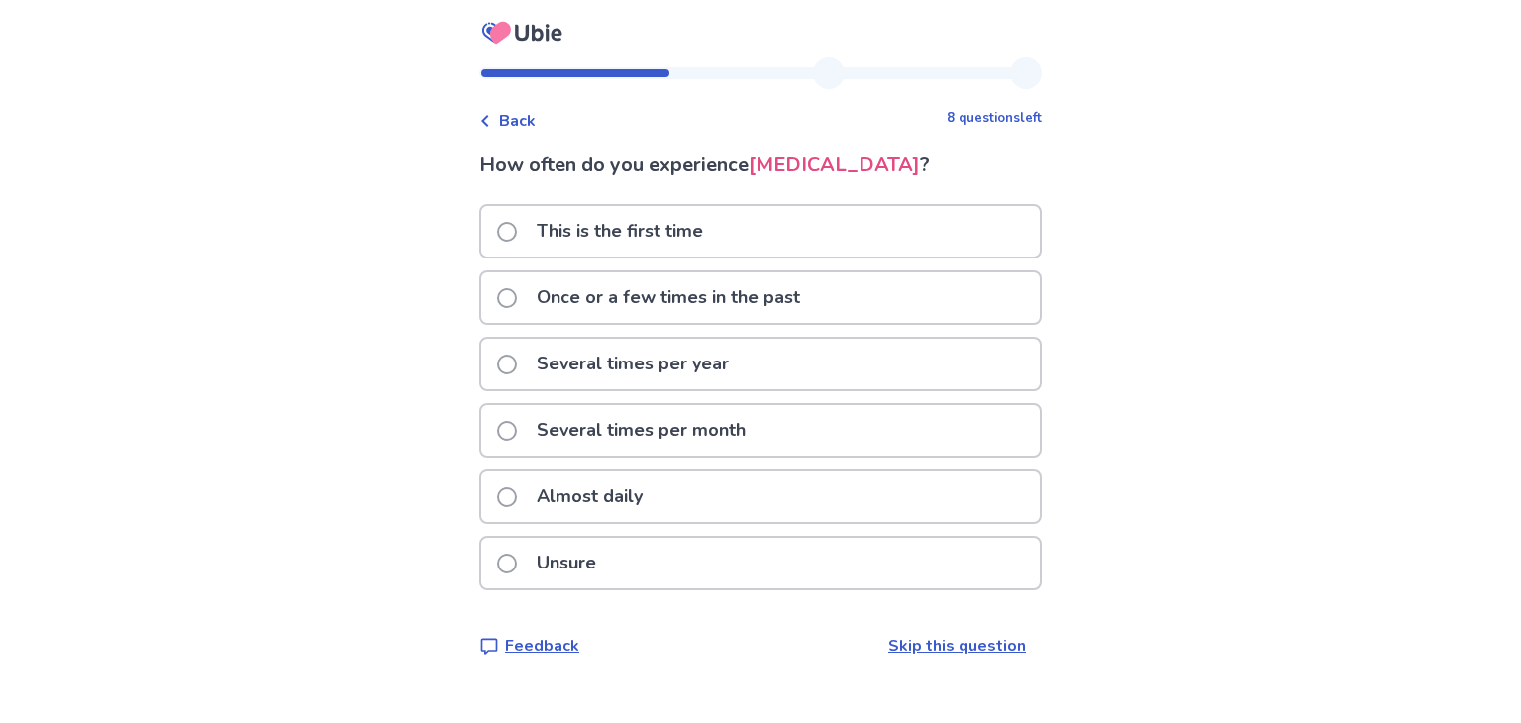
click at [598, 505] on p "Almost daily" at bounding box center [590, 496] width 130 height 51
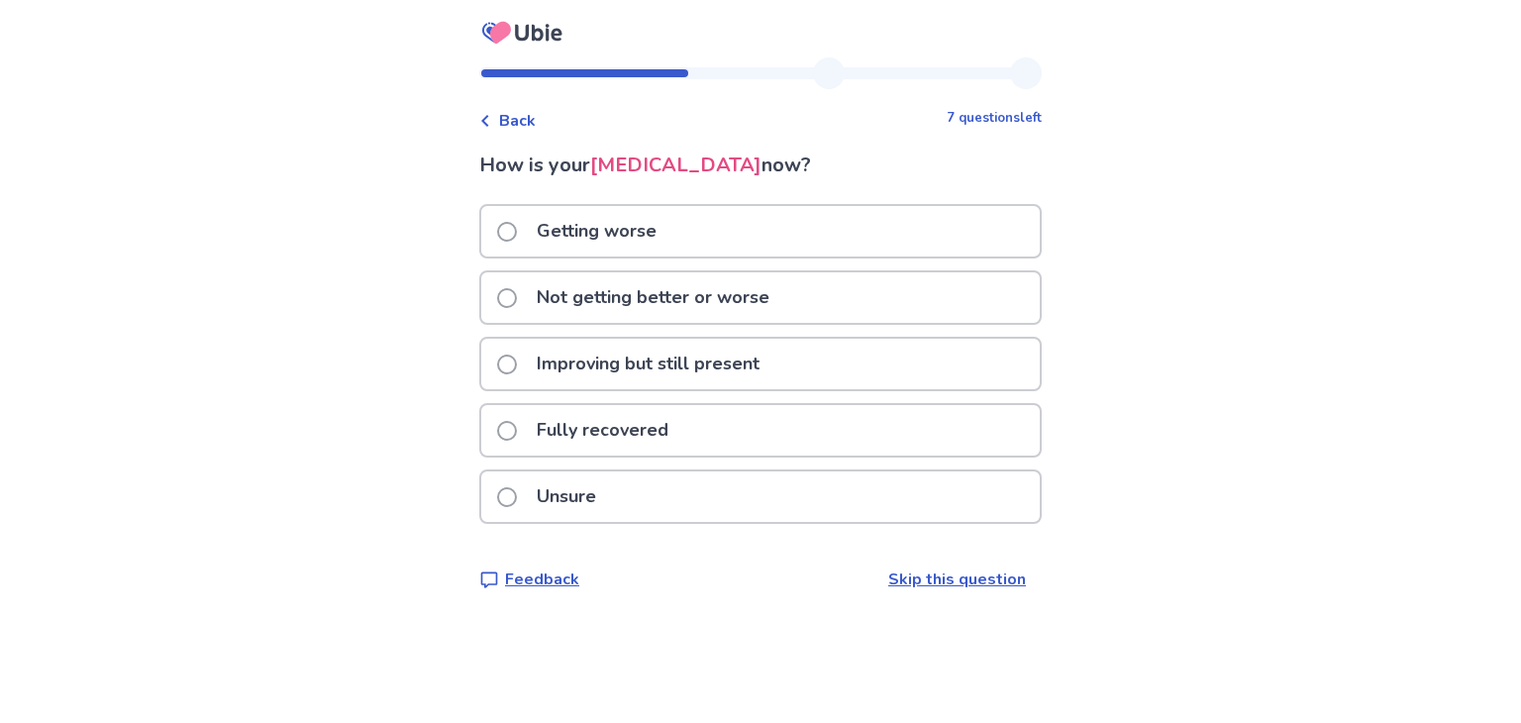
click at [622, 235] on p "Getting worse" at bounding box center [597, 231] width 144 height 51
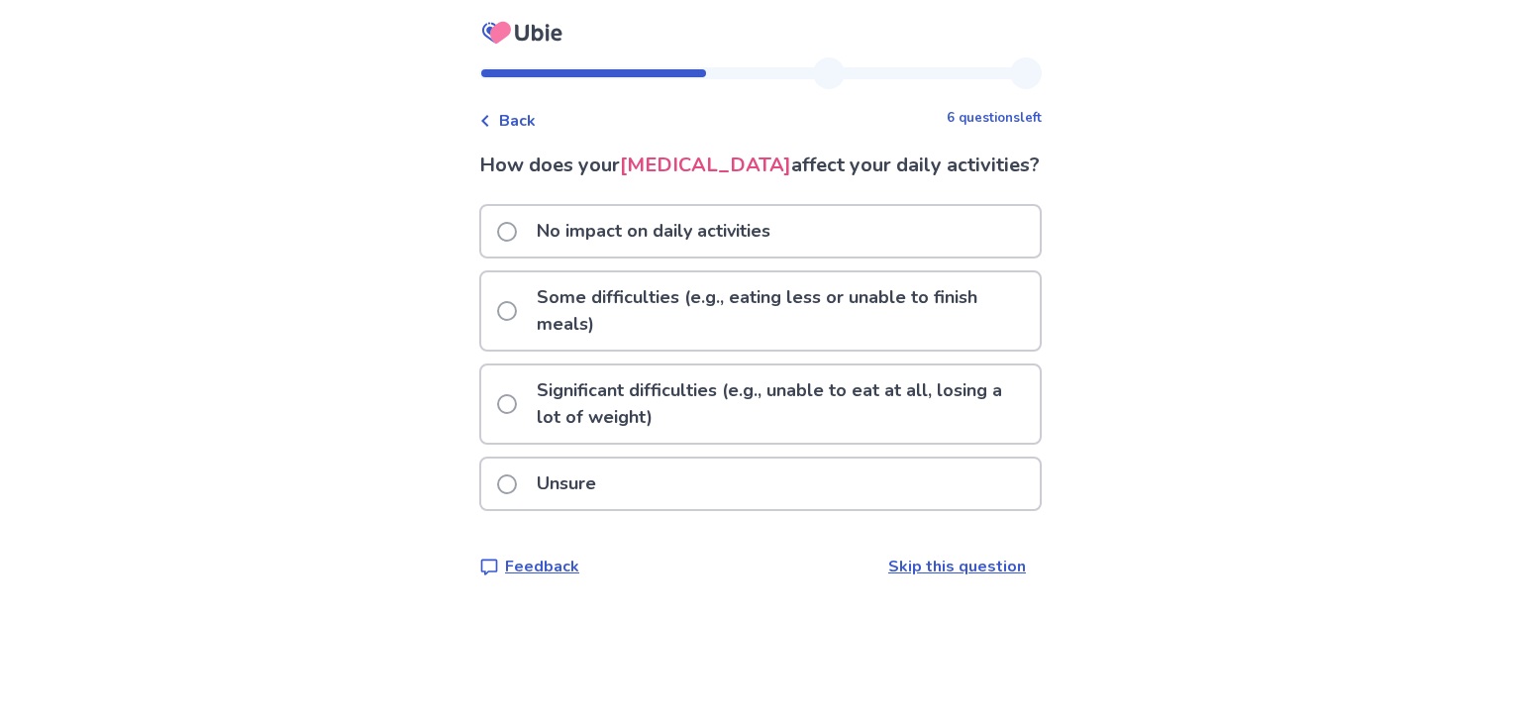
click at [951, 339] on p "Some difficulties (e.g., eating less or unable to finish meals)" at bounding box center [782, 310] width 515 height 77
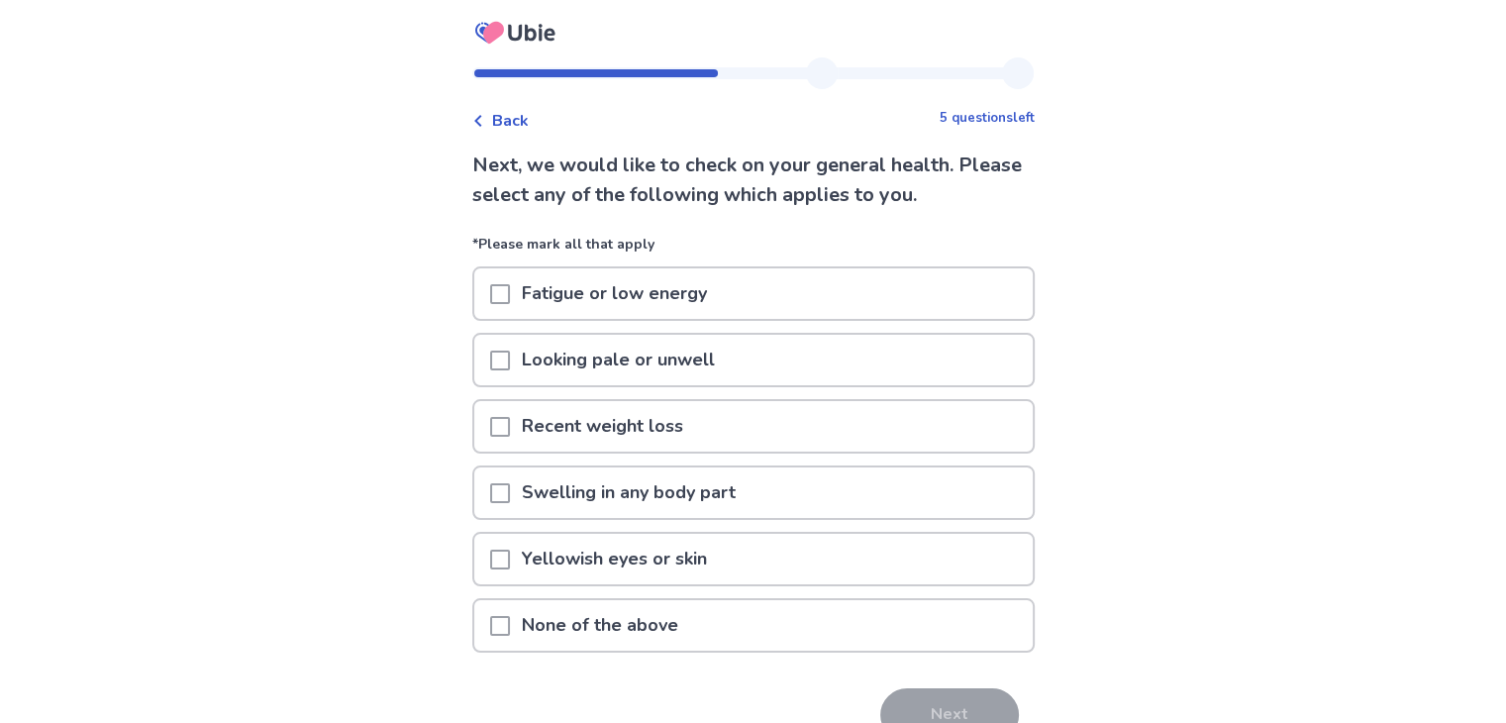
click at [707, 303] on p "Fatigue or low energy" at bounding box center [614, 293] width 209 height 51
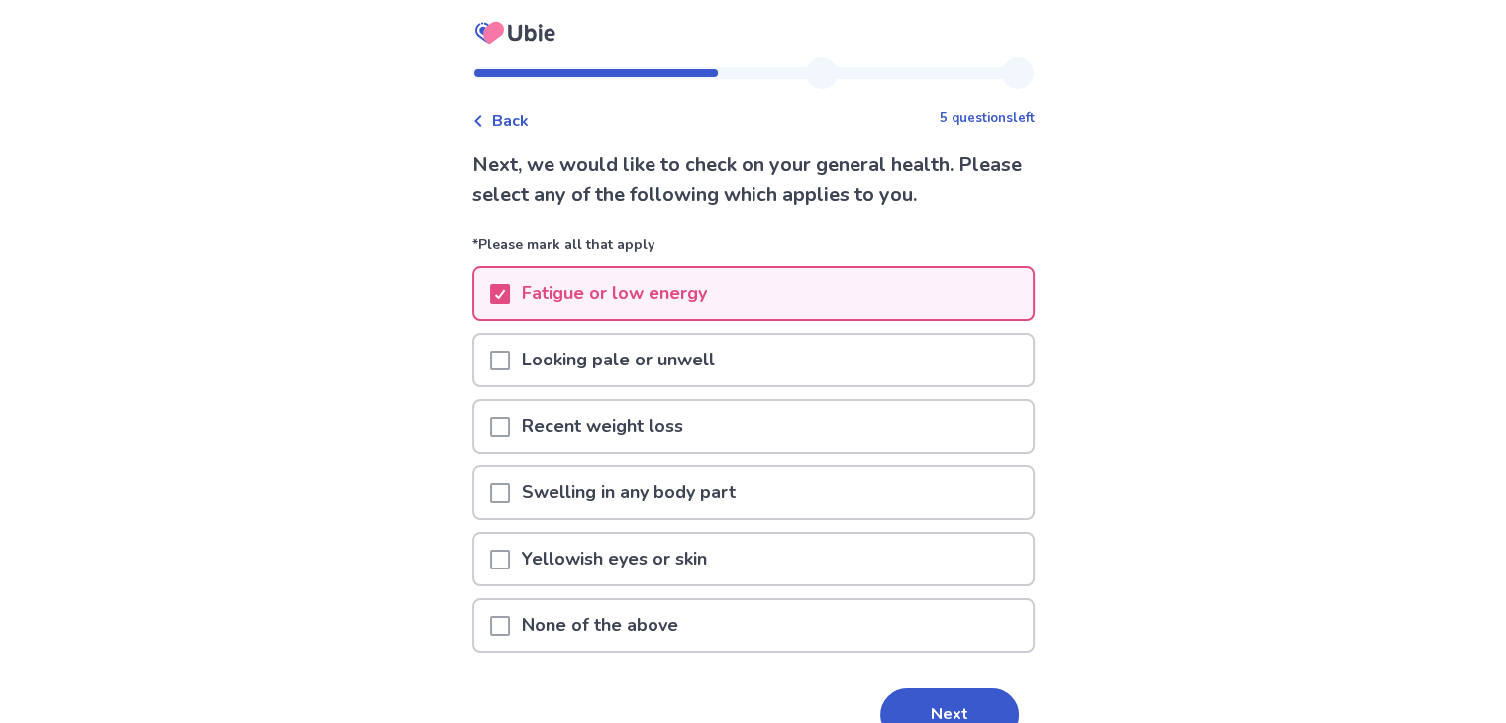
click at [509, 501] on div at bounding box center [500, 492] width 20 height 51
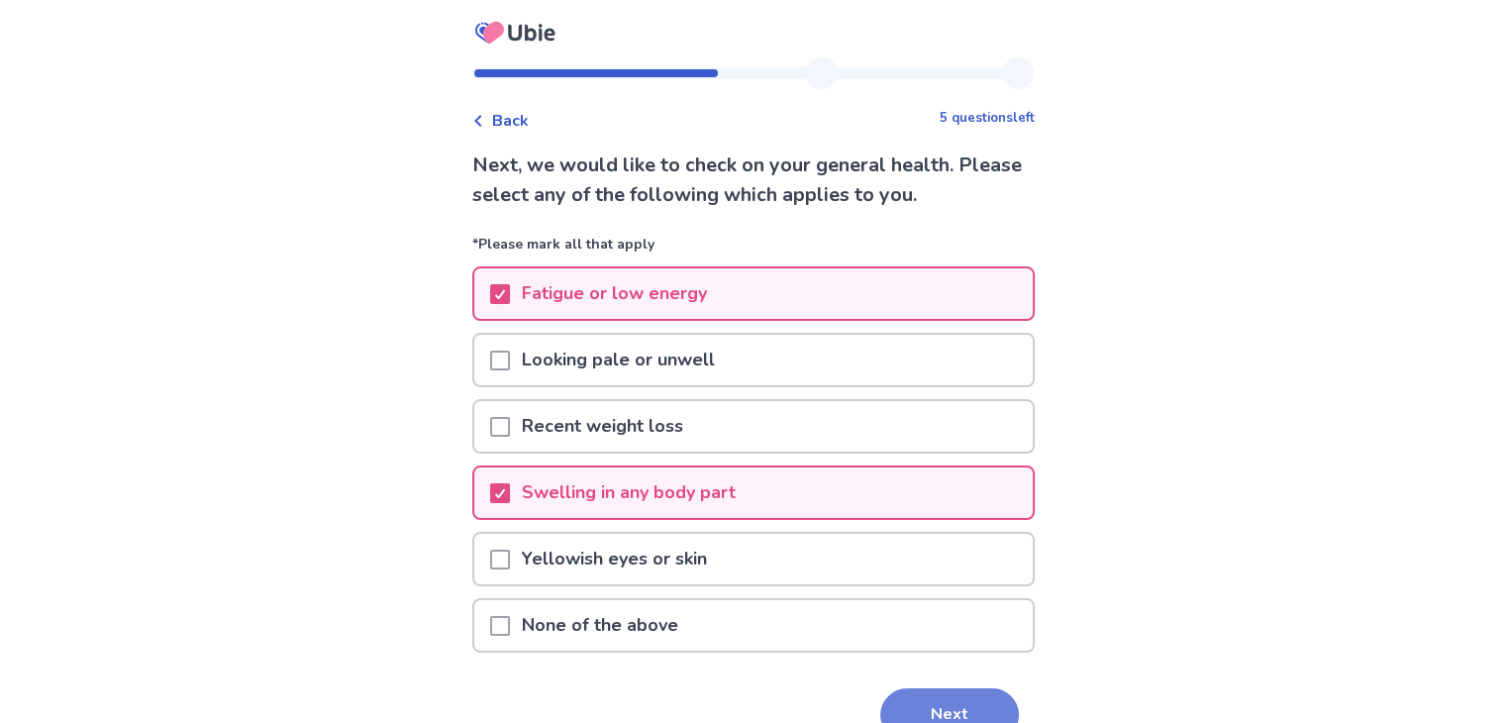
click at [894, 703] on button "Next" at bounding box center [949, 714] width 139 height 53
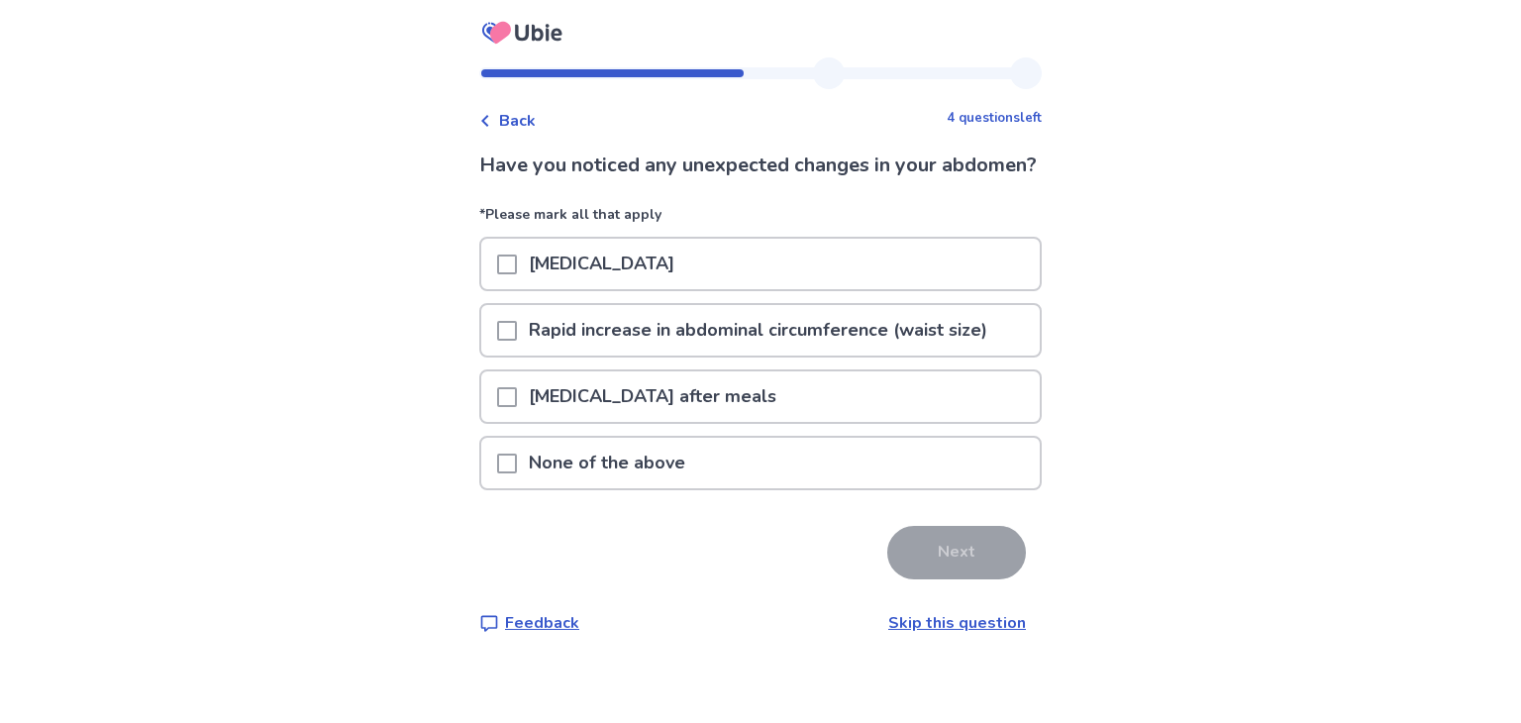
click at [517, 407] on span at bounding box center [507, 397] width 20 height 20
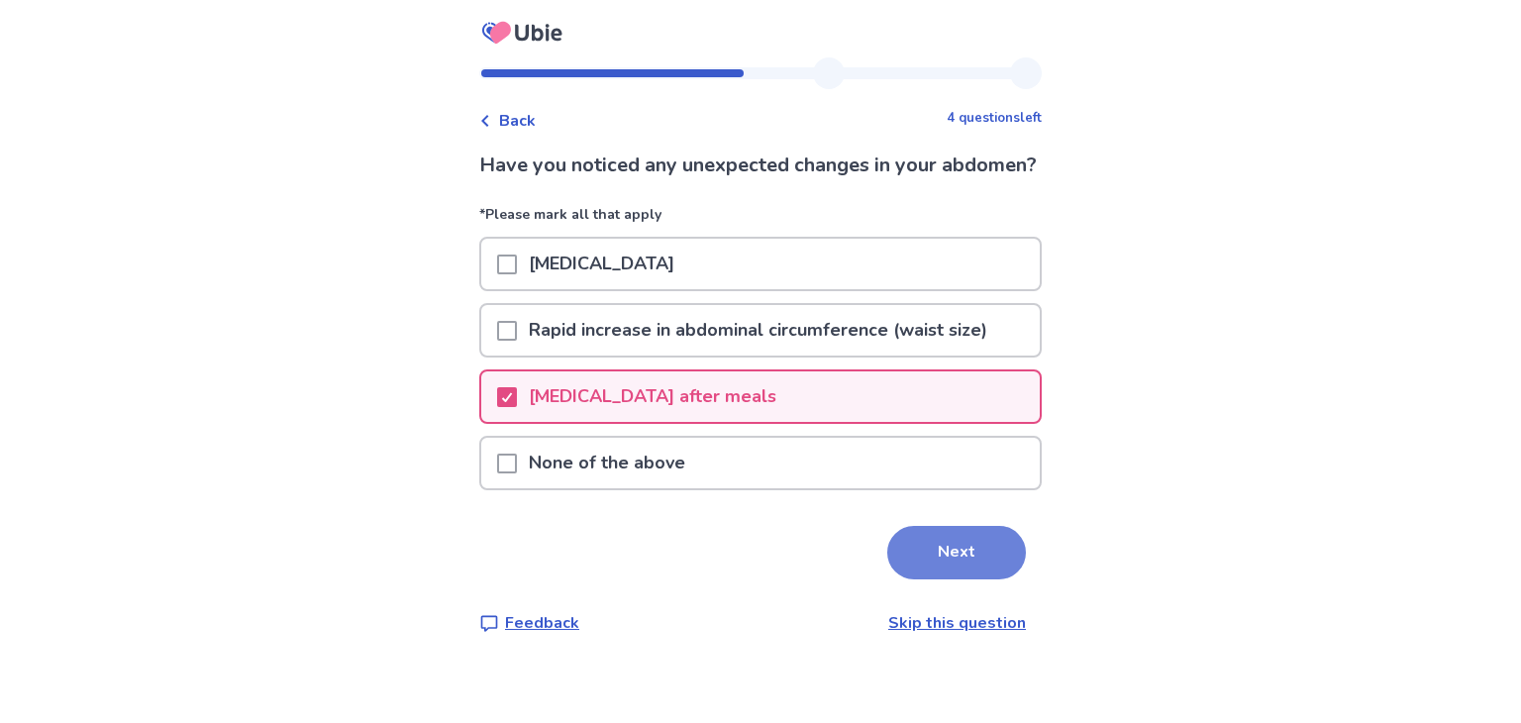
click at [954, 563] on button "Next" at bounding box center [956, 552] width 139 height 53
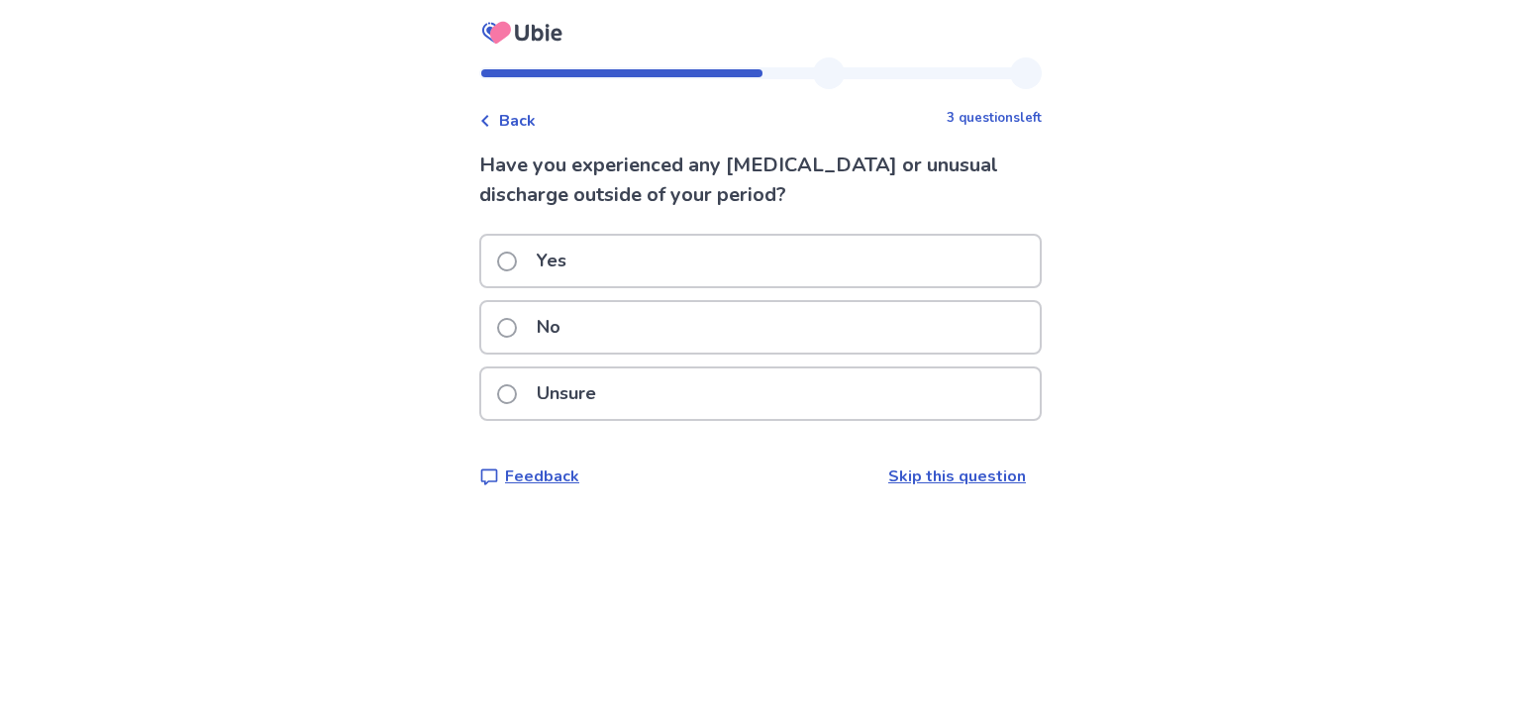
click at [561, 339] on p "No" at bounding box center [549, 327] width 48 height 51
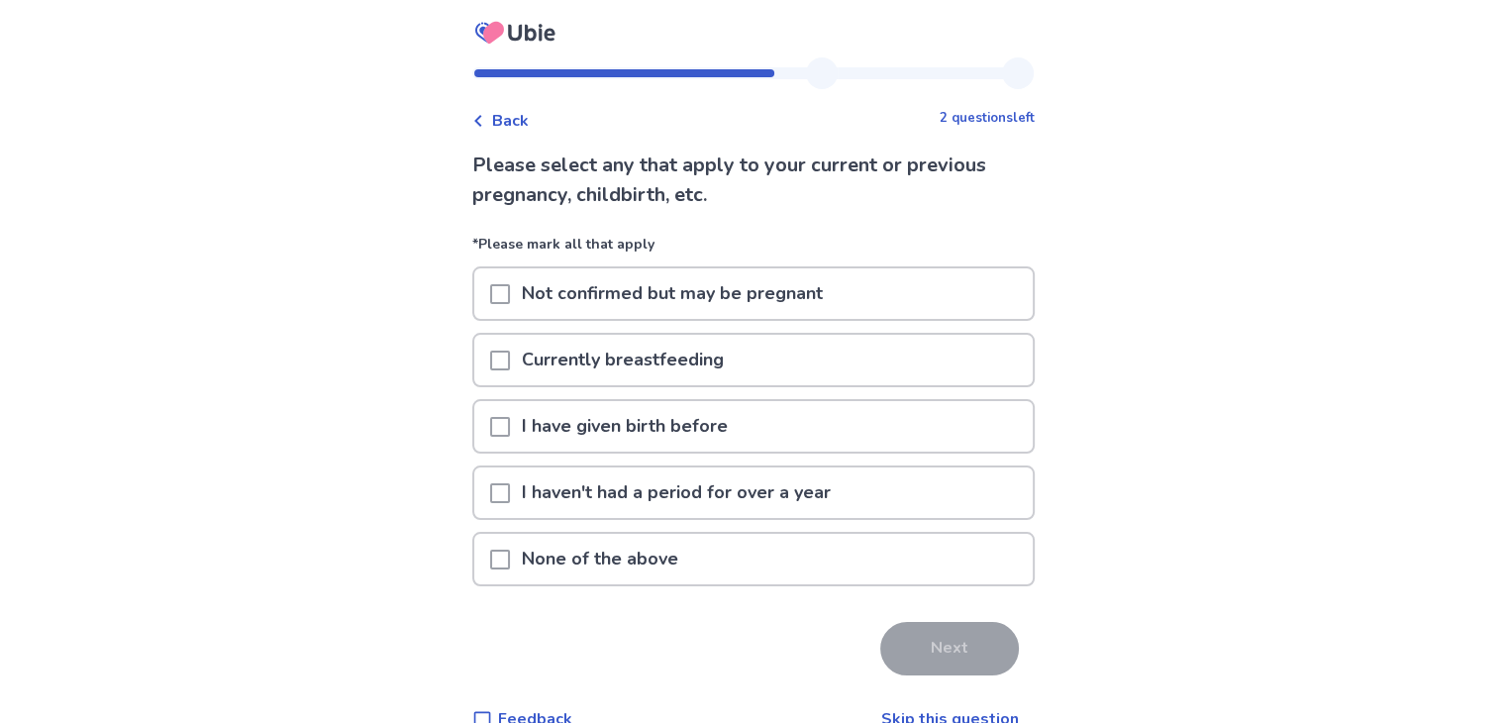
click at [611, 446] on p "I have given birth before" at bounding box center [625, 426] width 230 height 51
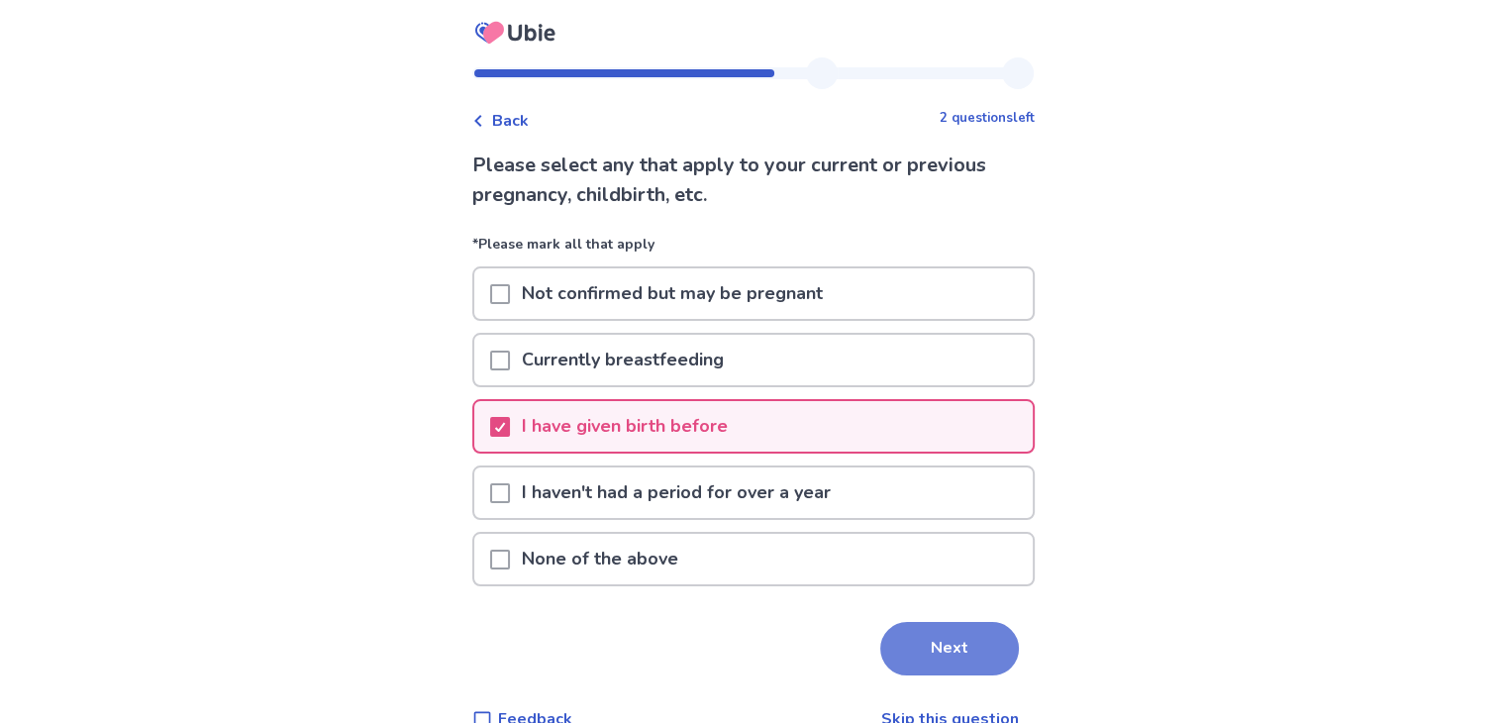
click at [975, 643] on button "Next" at bounding box center [949, 648] width 139 height 53
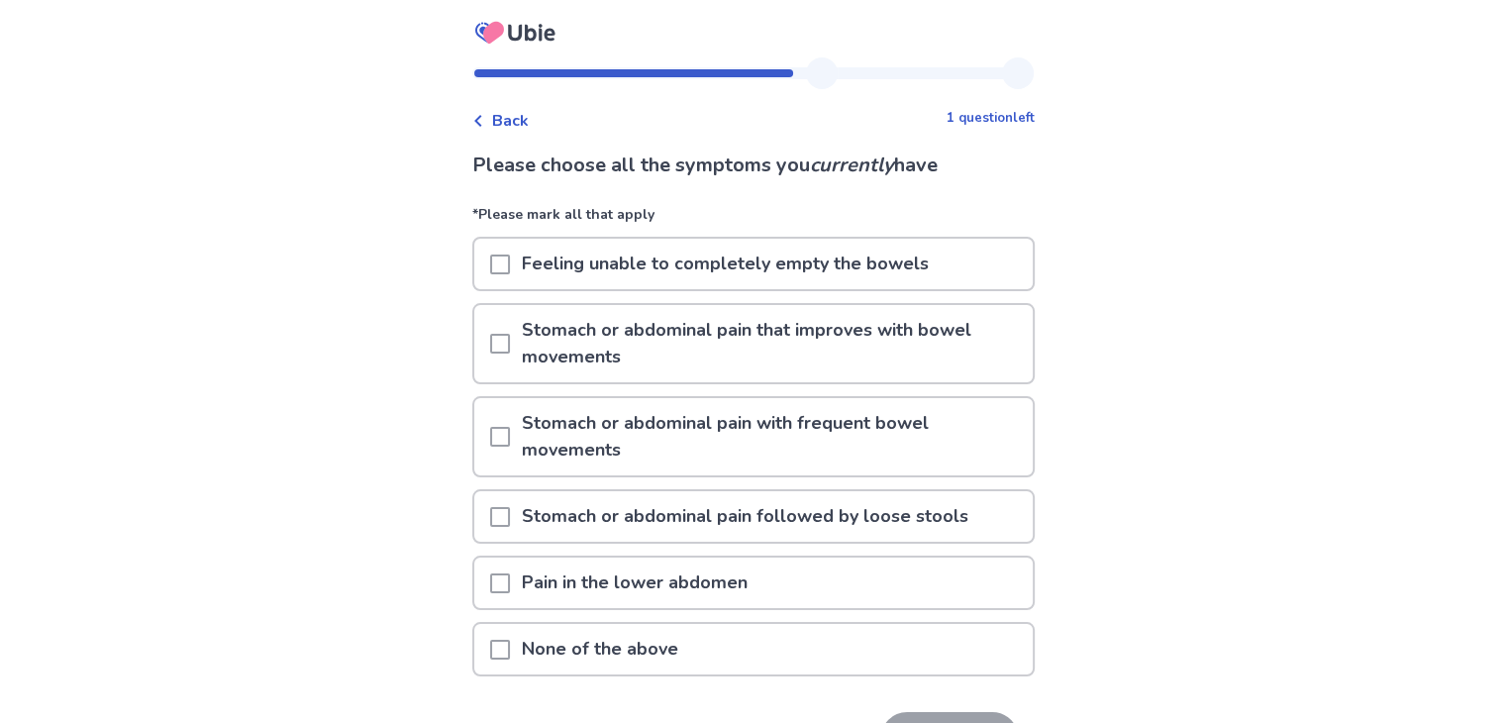
click at [614, 266] on p "Feeling unable to completely empty the bowels" at bounding box center [725, 264] width 431 height 51
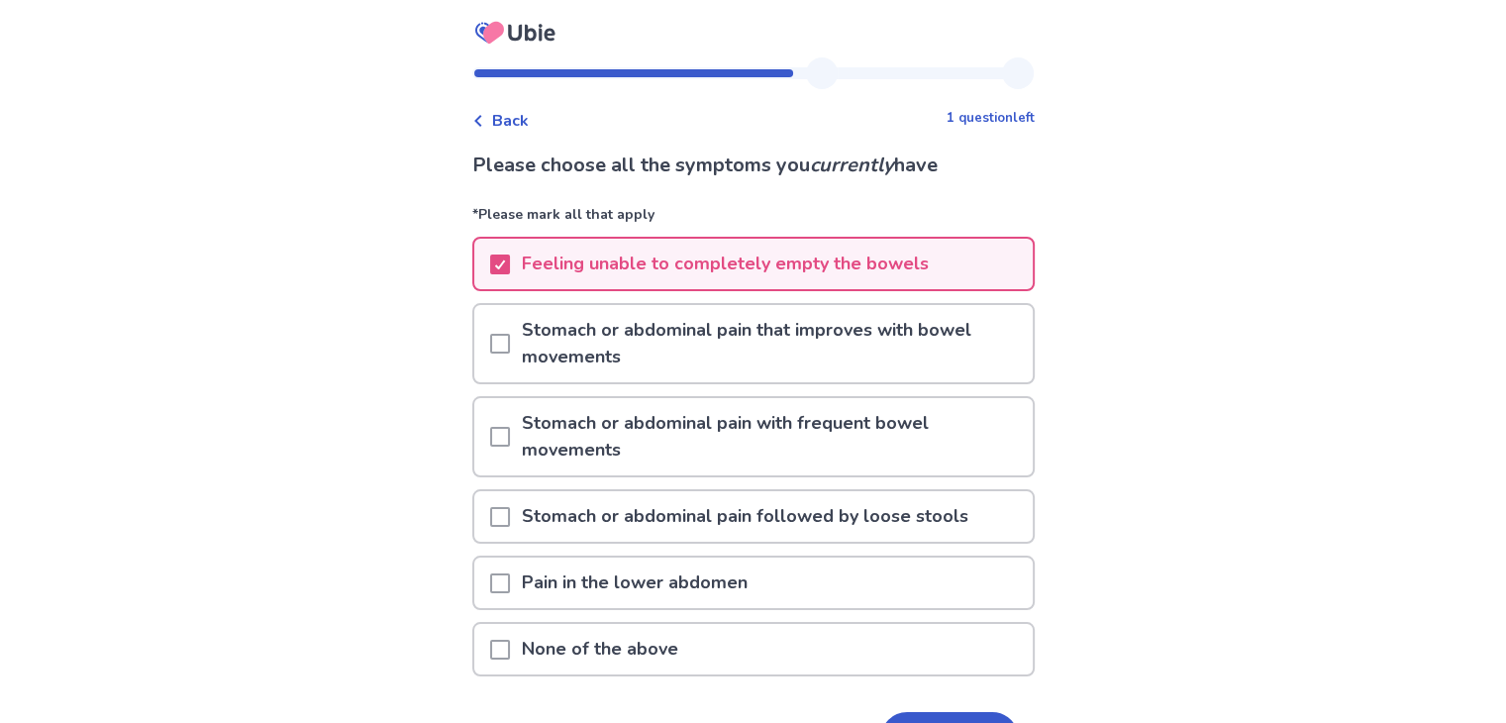
click at [864, 577] on div "Pain in the lower abdomen" at bounding box center [753, 583] width 559 height 51
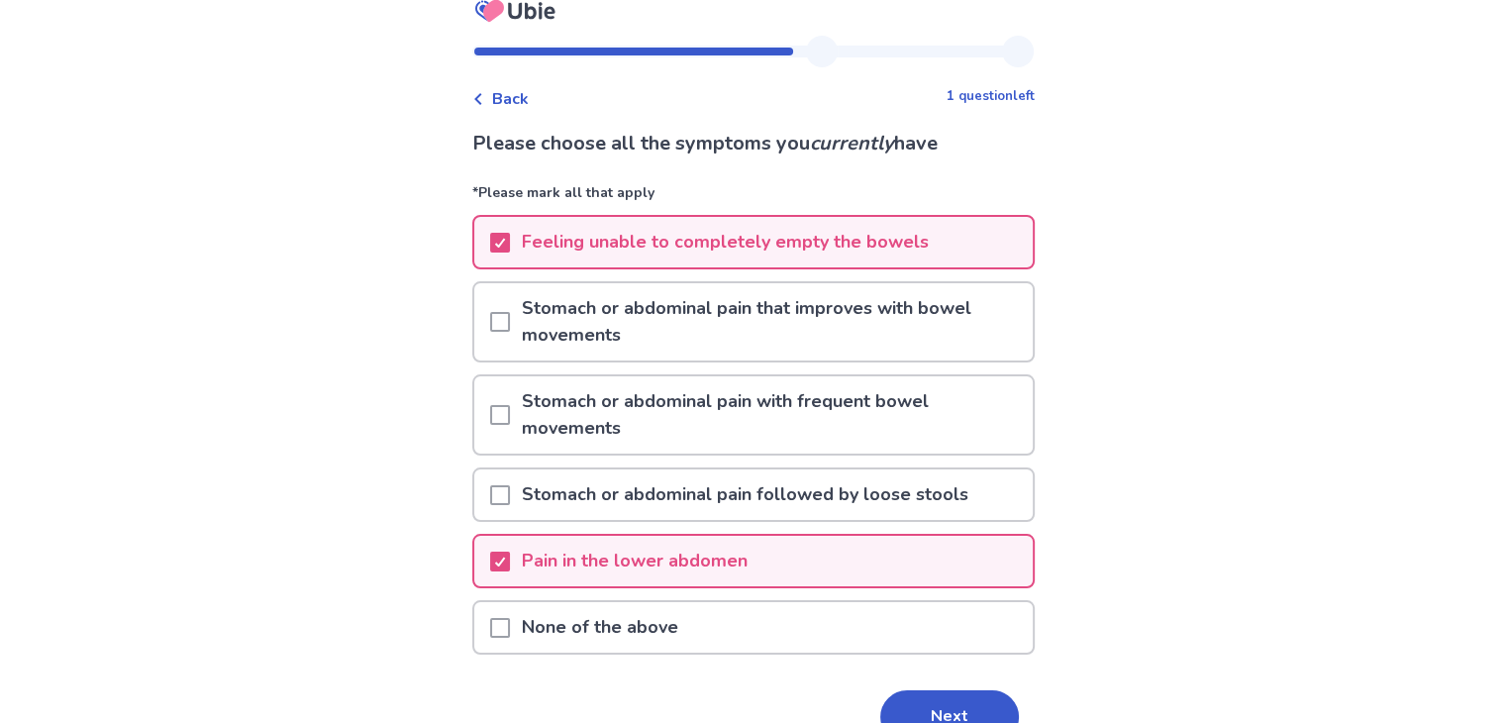
scroll to position [33, 0]
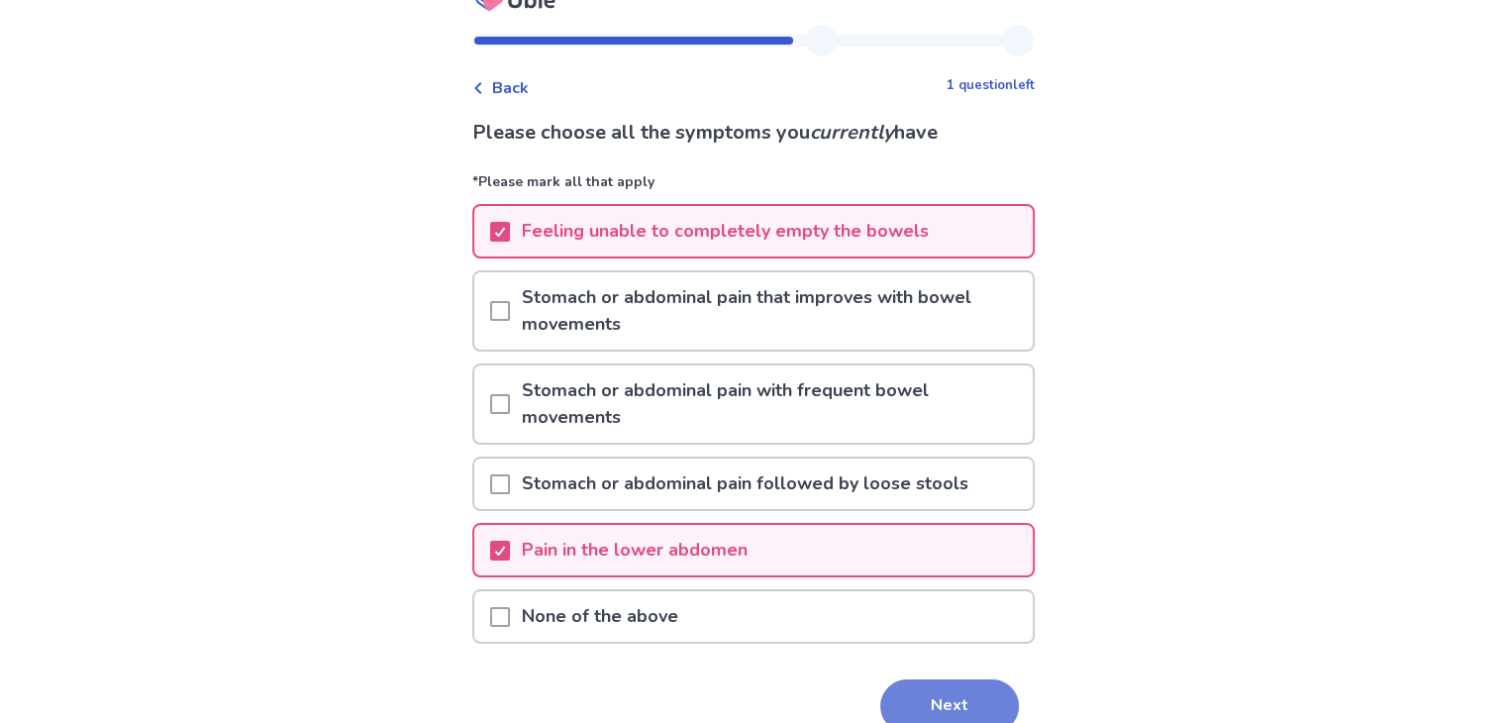
click at [908, 702] on button "Next" at bounding box center [949, 705] width 139 height 53
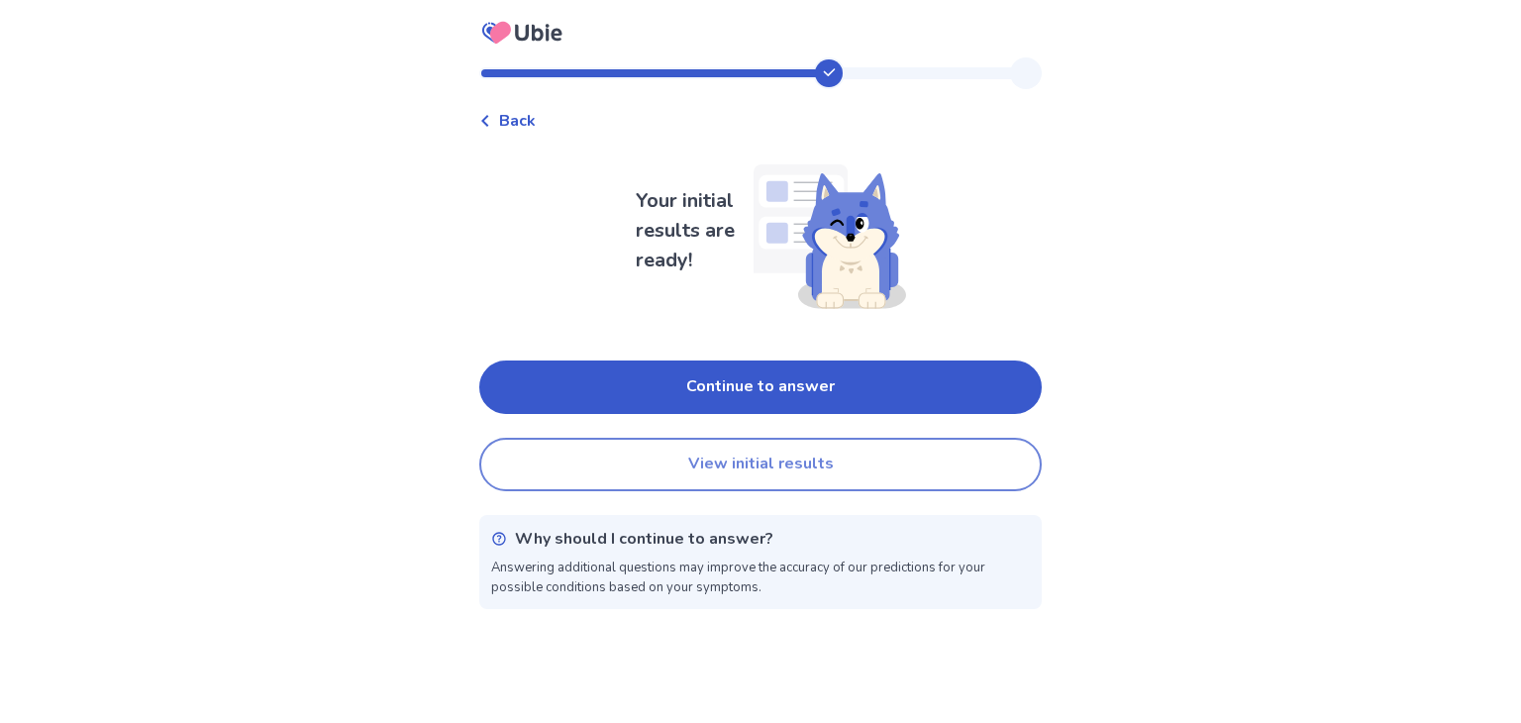
click at [713, 444] on button "View initial results" at bounding box center [760, 464] width 563 height 53
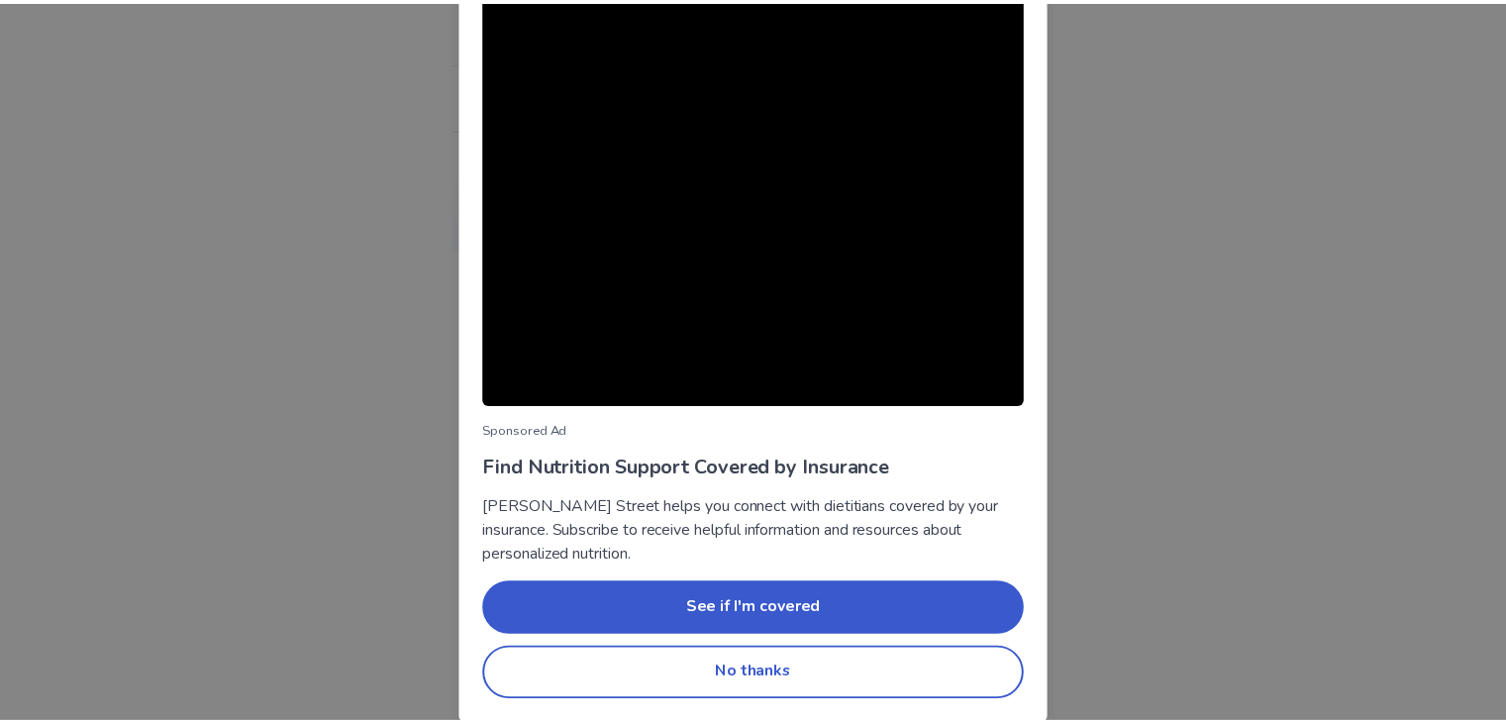
scroll to position [101, 0]
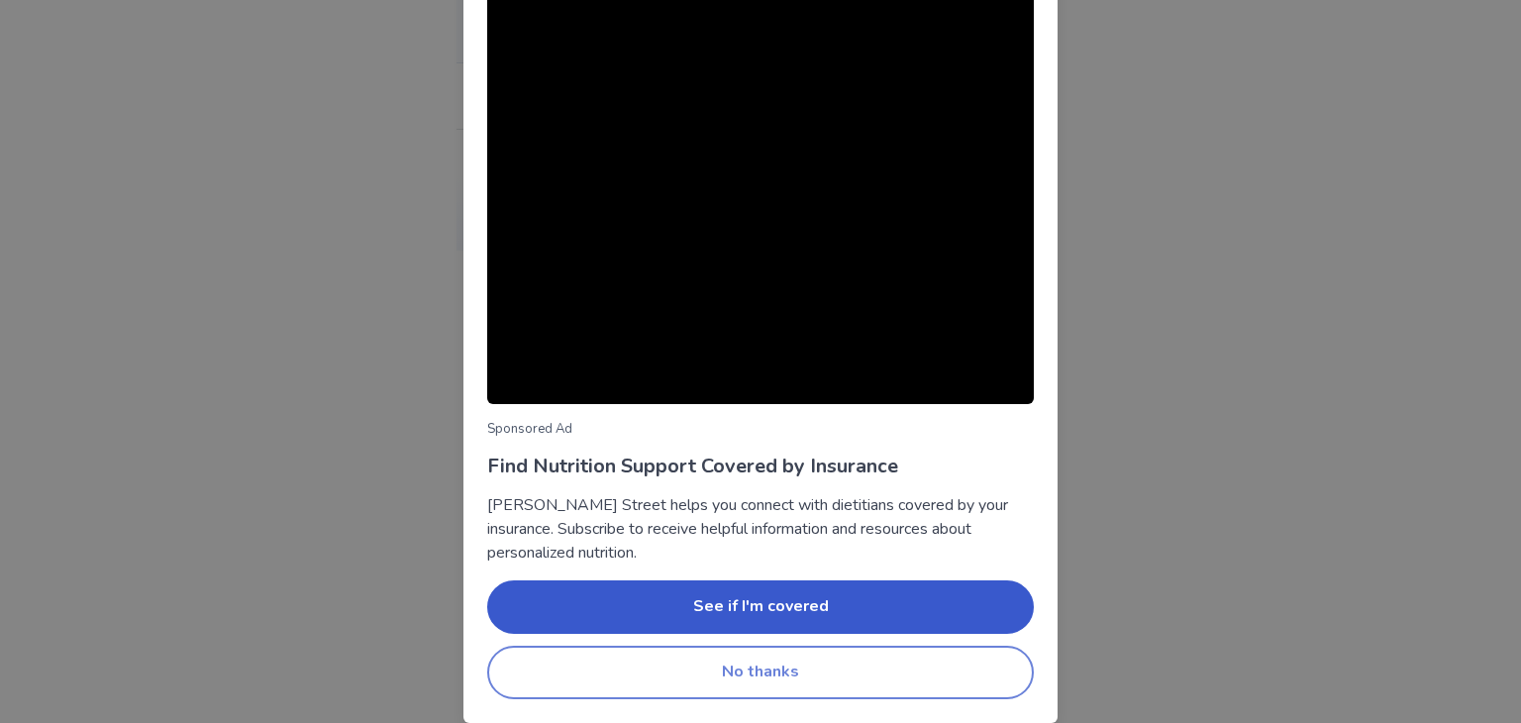
click at [760, 674] on button "No thanks" at bounding box center [760, 672] width 547 height 53
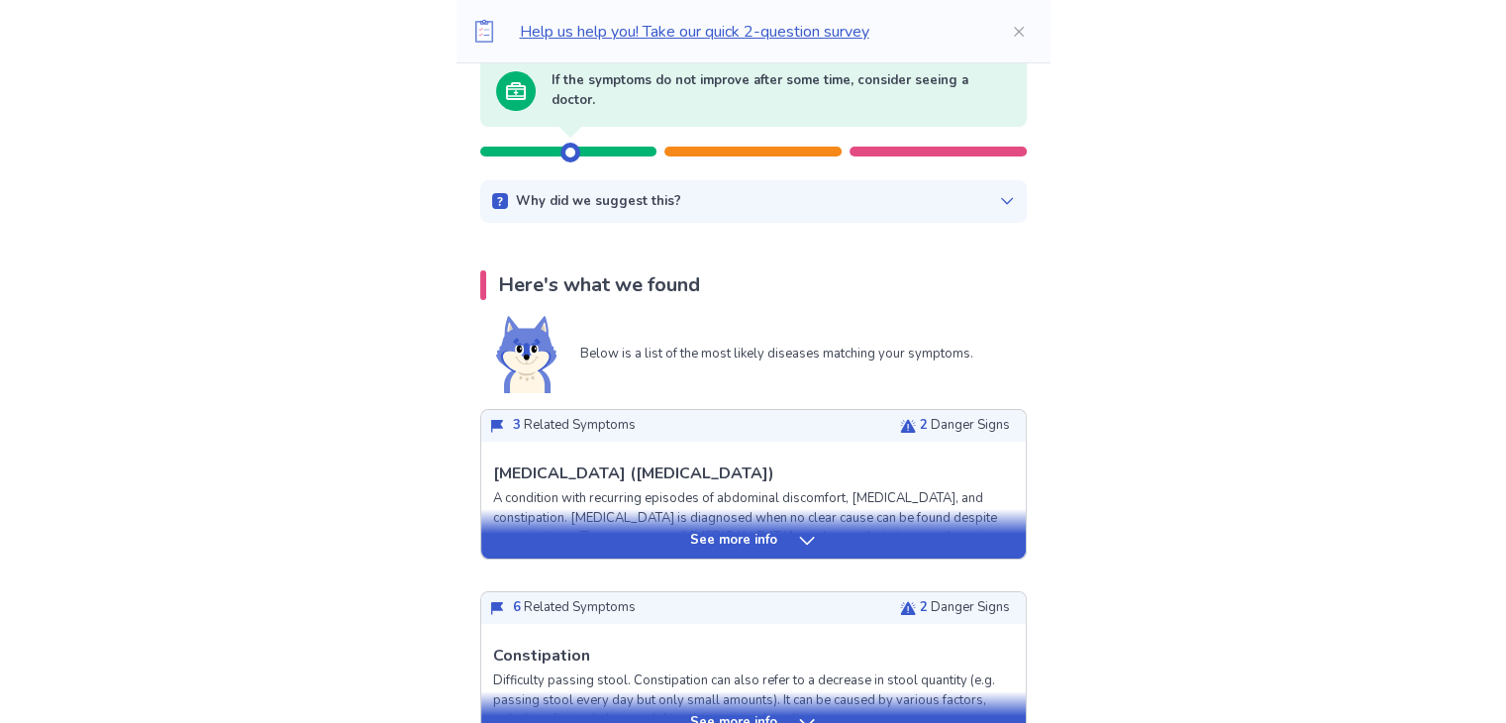
scroll to position [231, 0]
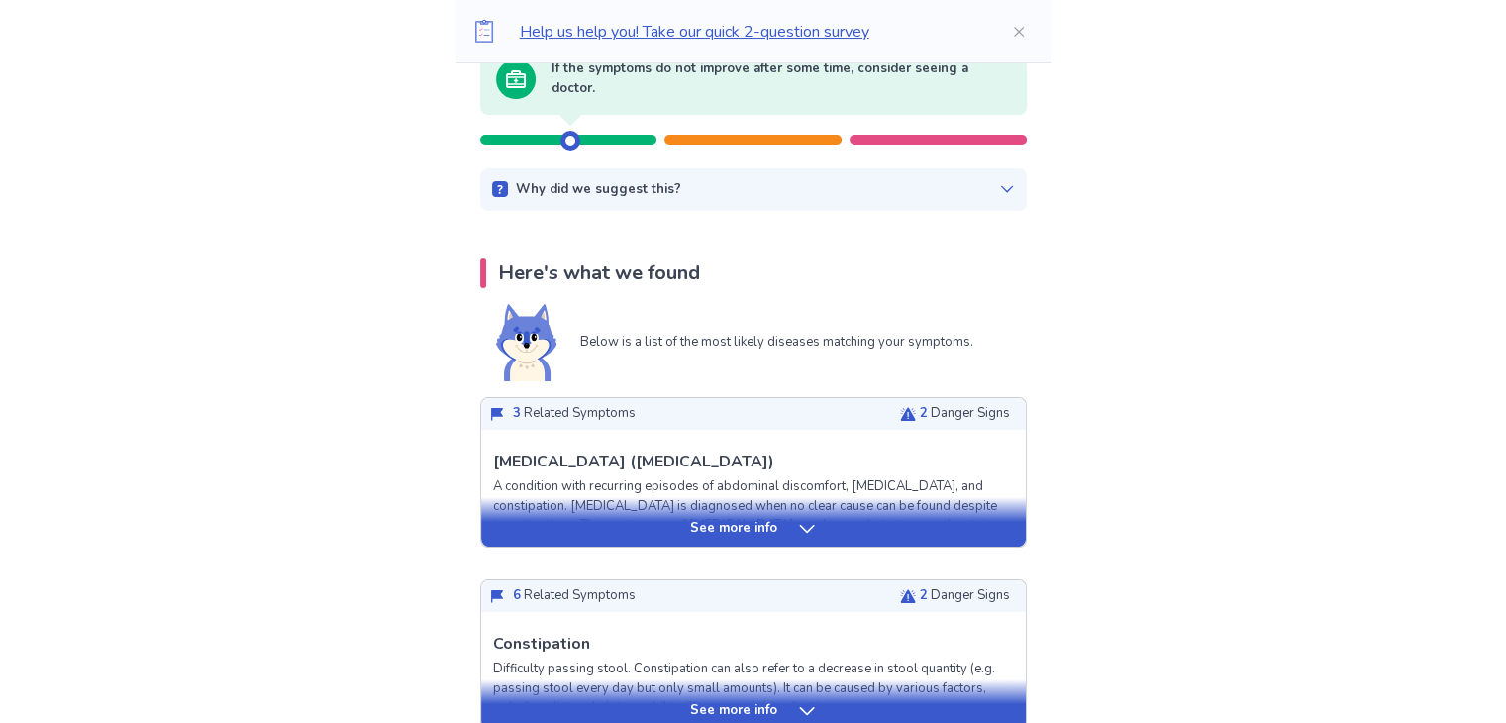
click at [799, 527] on icon at bounding box center [806, 529] width 15 height 8
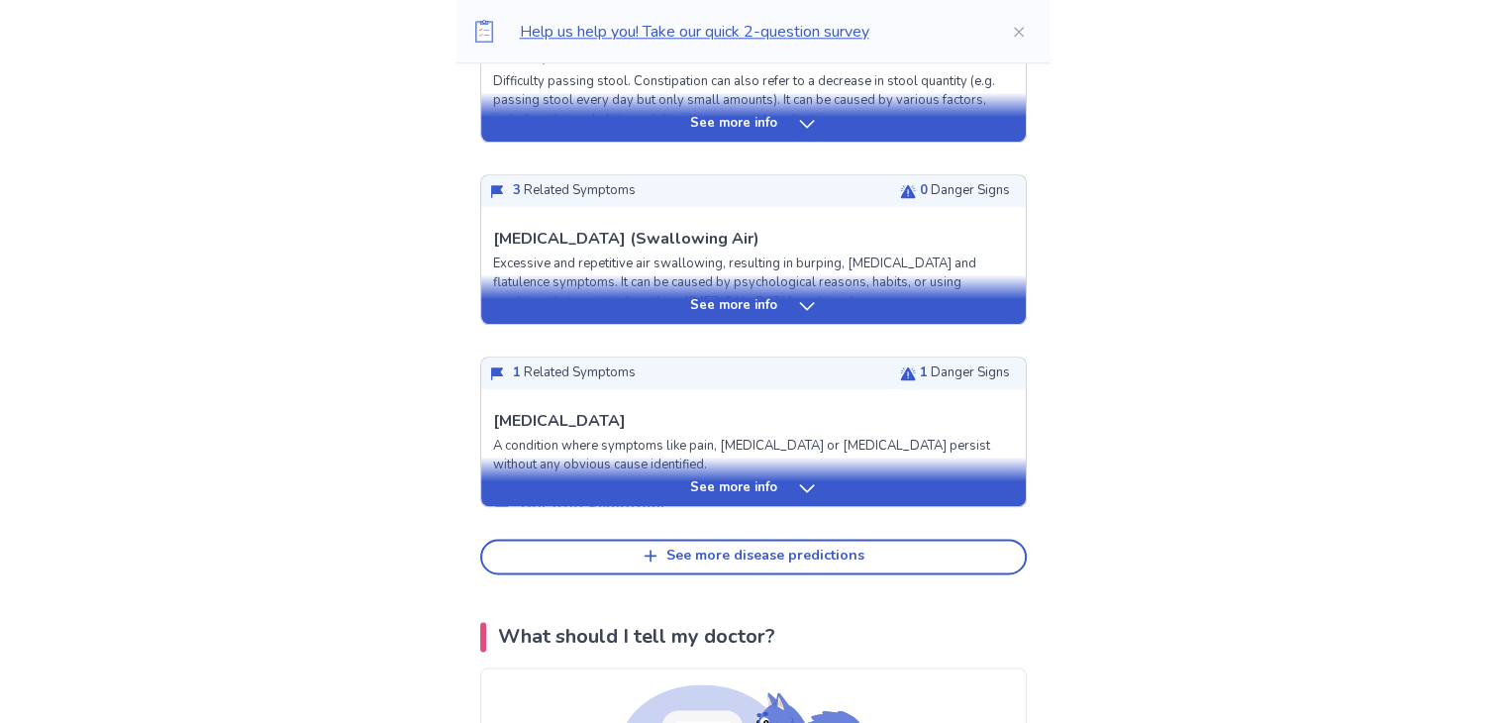
scroll to position [2410, 0]
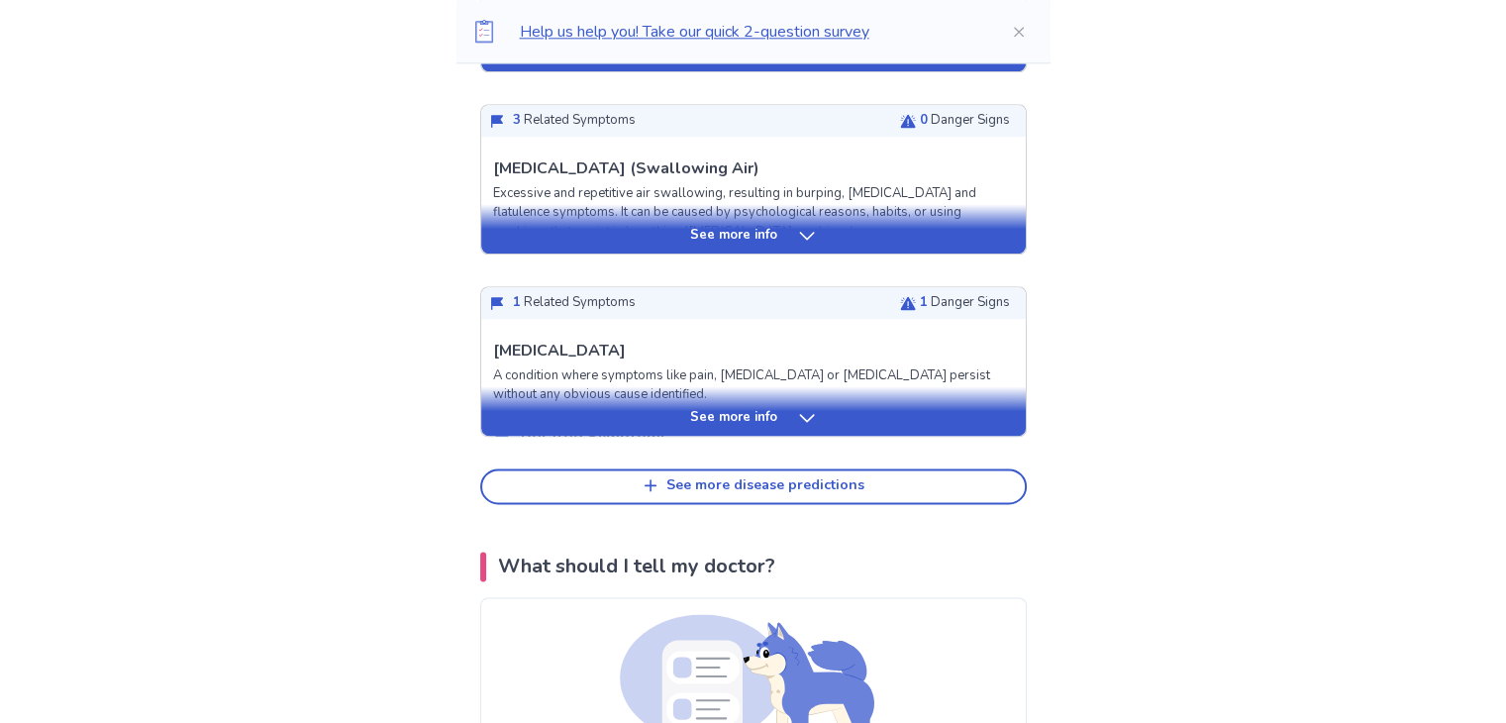
click at [779, 410] on div "See more info" at bounding box center [753, 411] width 545 height 50
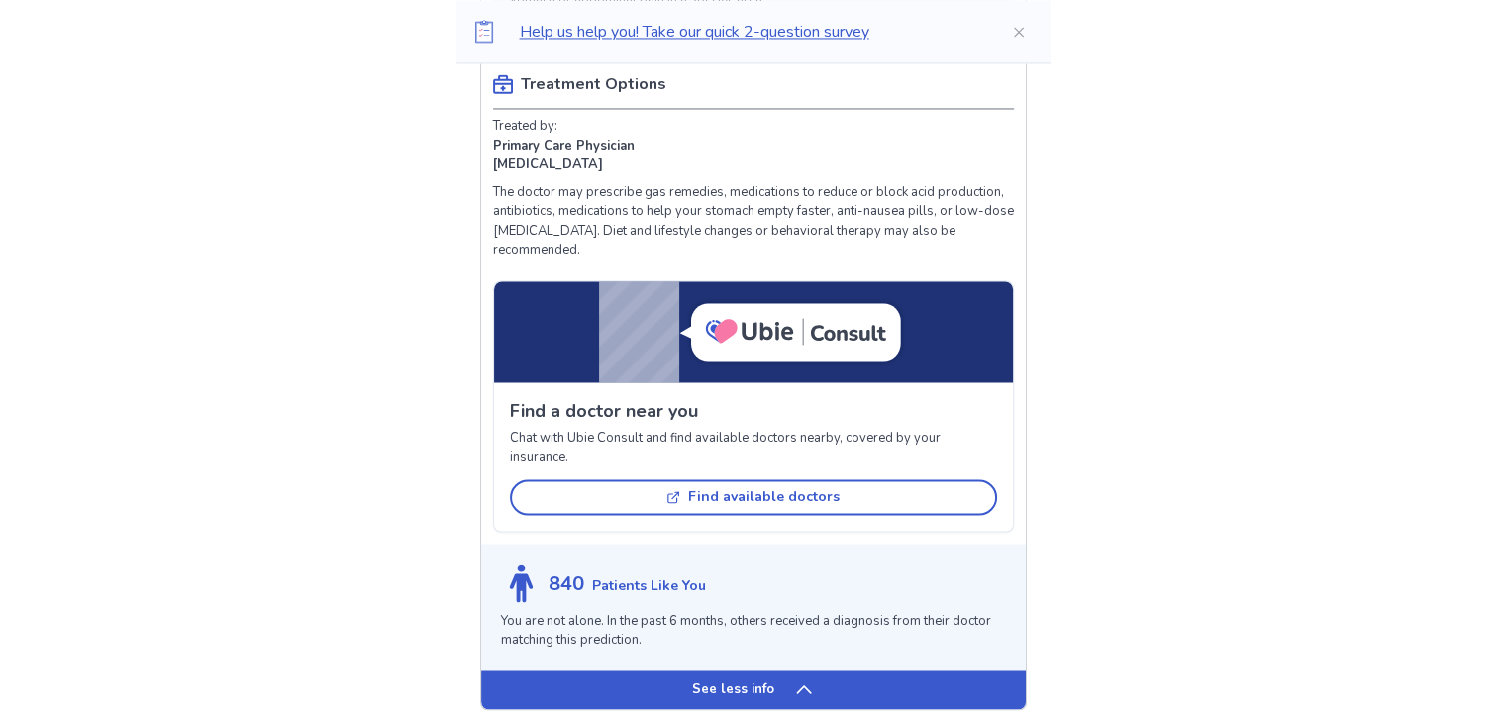
scroll to position [3301, 0]
